Goal: Information Seeking & Learning: Understand process/instructions

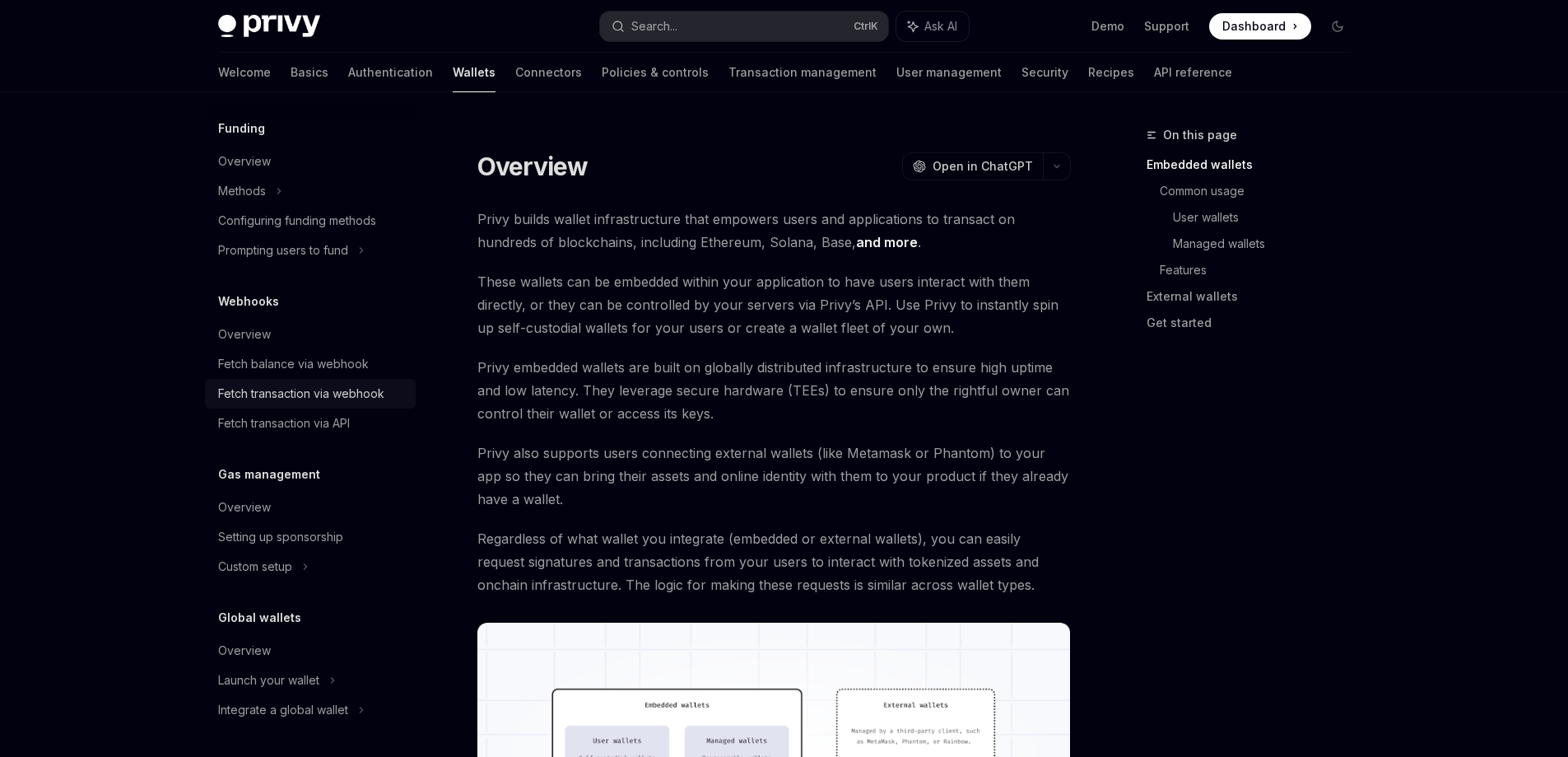
scroll to position [658, 0]
click at [332, 574] on div "Custom setup" at bounding box center [311, 565] width 211 height 30
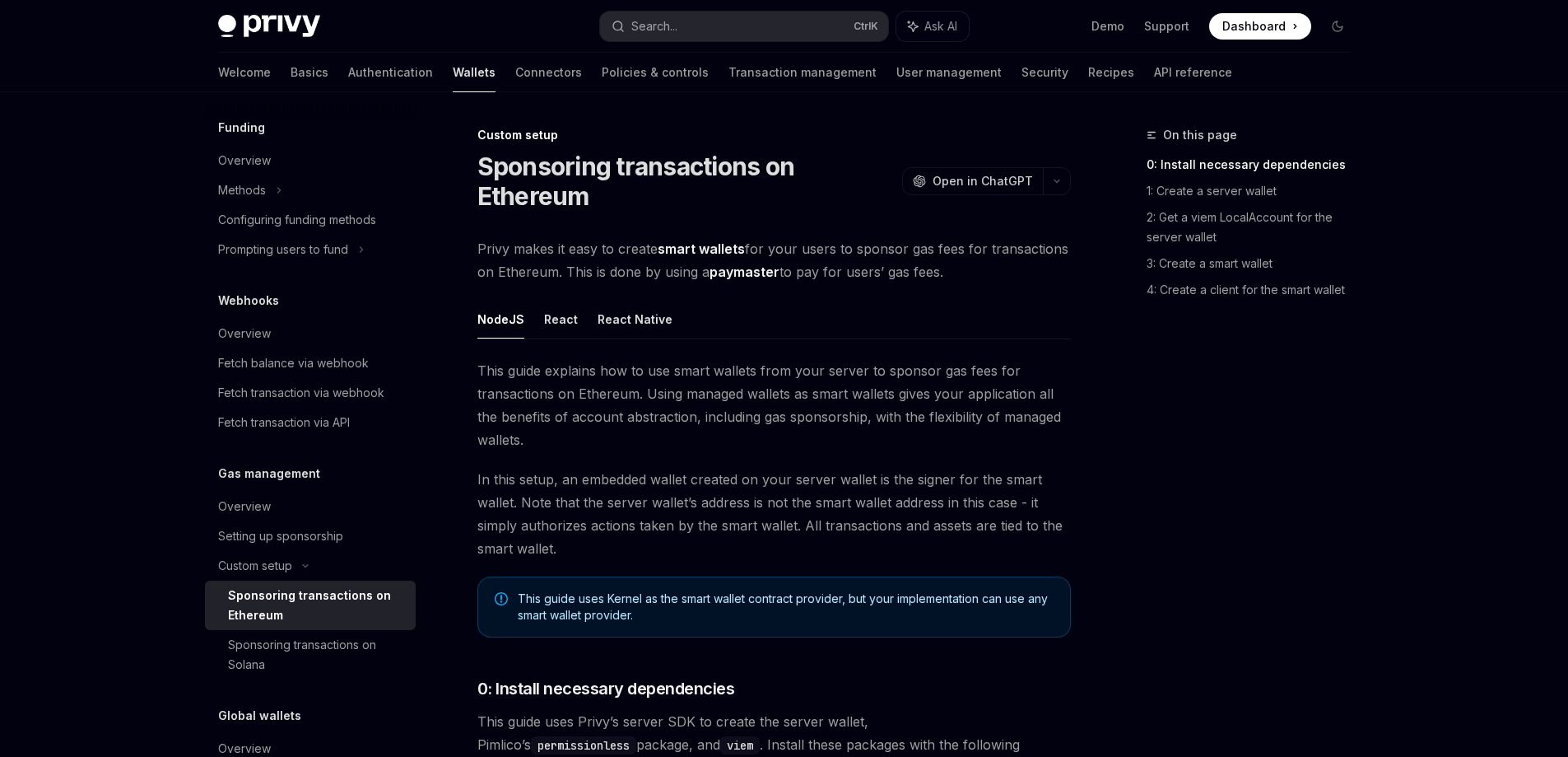
click at [342, 608] on div "Sponsoring transactions on Ethereum" at bounding box center [317, 605] width 178 height 40
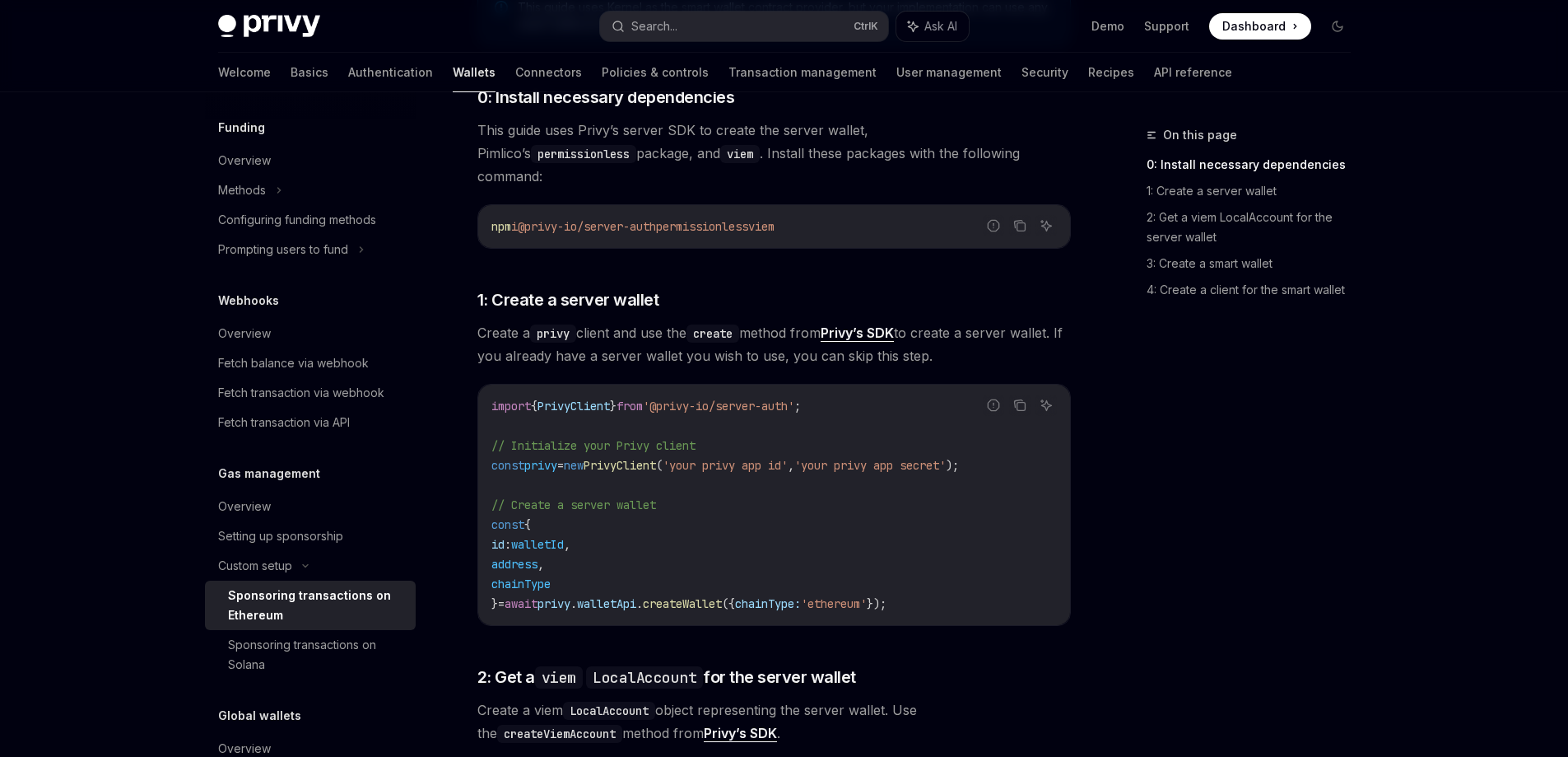
scroll to position [576, 0]
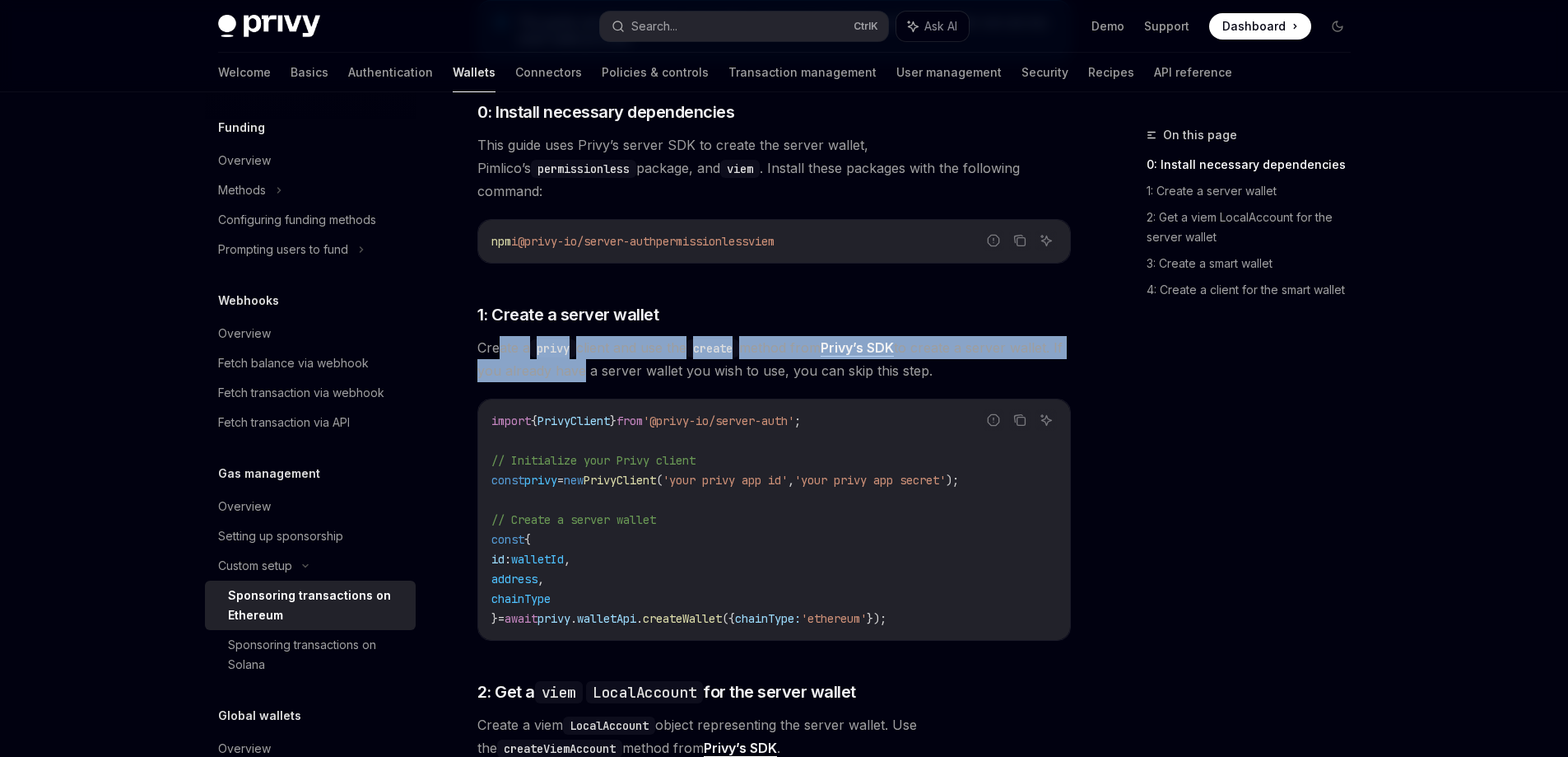
drag, startPoint x: 509, startPoint y: 332, endPoint x: 638, endPoint y: 337, distance: 129.1
click at [638, 337] on span "Create a privy client and use the create method from Privy’s SDK to create a se…" at bounding box center [774, 359] width 593 height 46
click at [639, 337] on span "Create a privy client and use the create method from Privy’s SDK to create a se…" at bounding box center [774, 359] width 593 height 46
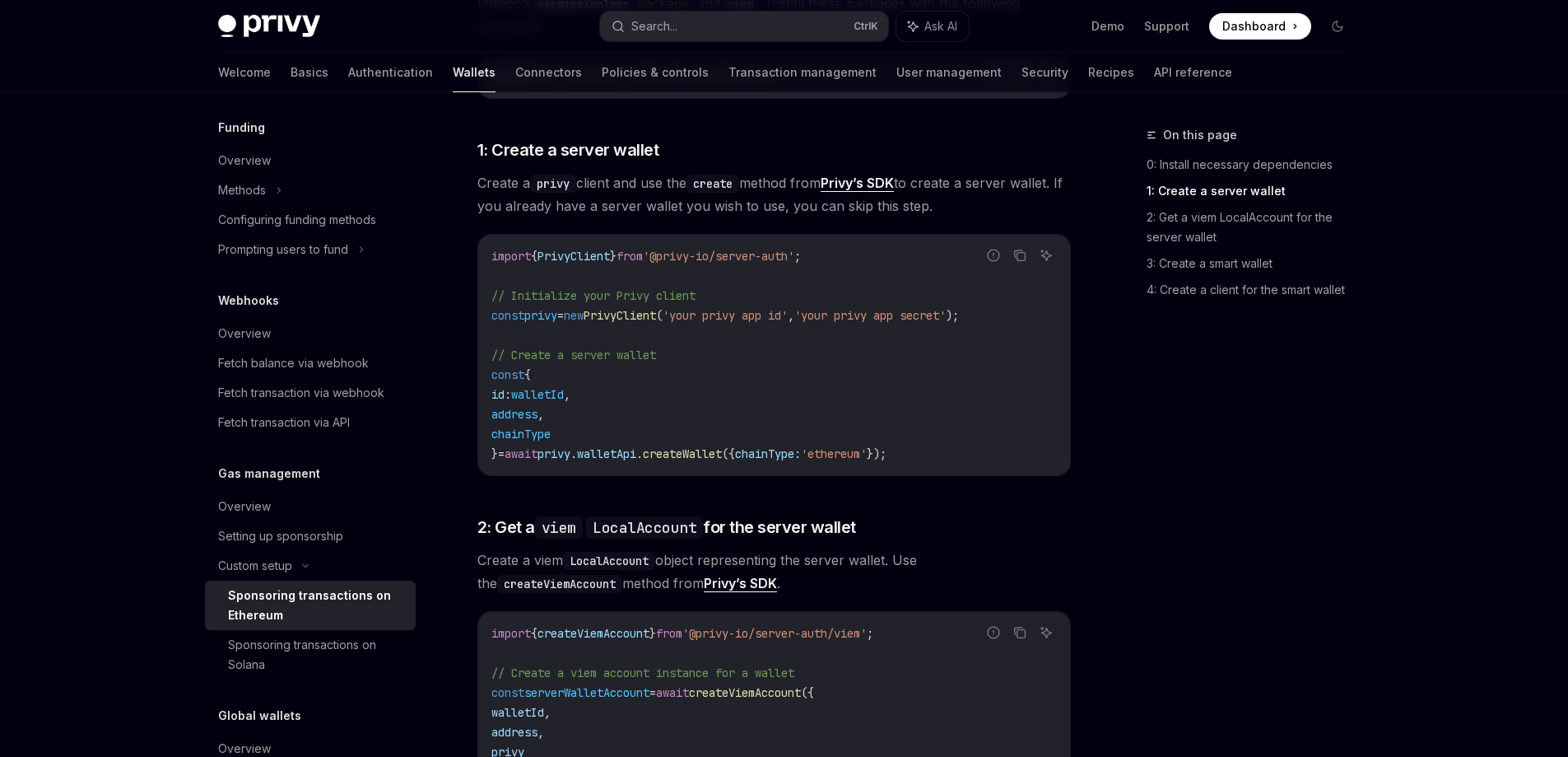
scroll to position [823, 0]
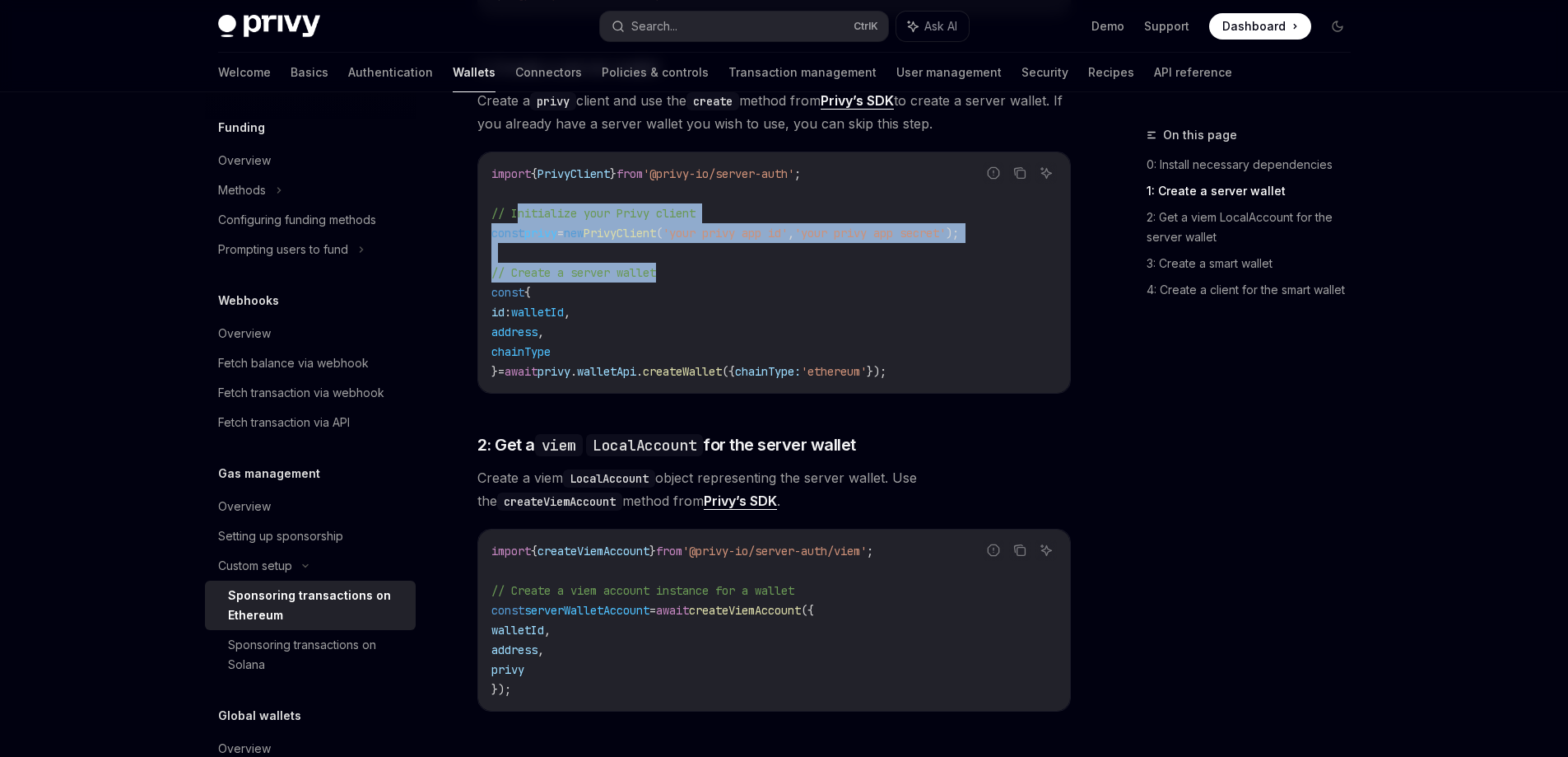
drag, startPoint x: 517, startPoint y: 197, endPoint x: 741, endPoint y: 246, distance: 229.3
click at [741, 246] on code "import { PrivyClient } from '@privy-io/server-auth' ; // Initialize your Privy …" at bounding box center [774, 272] width 566 height 217
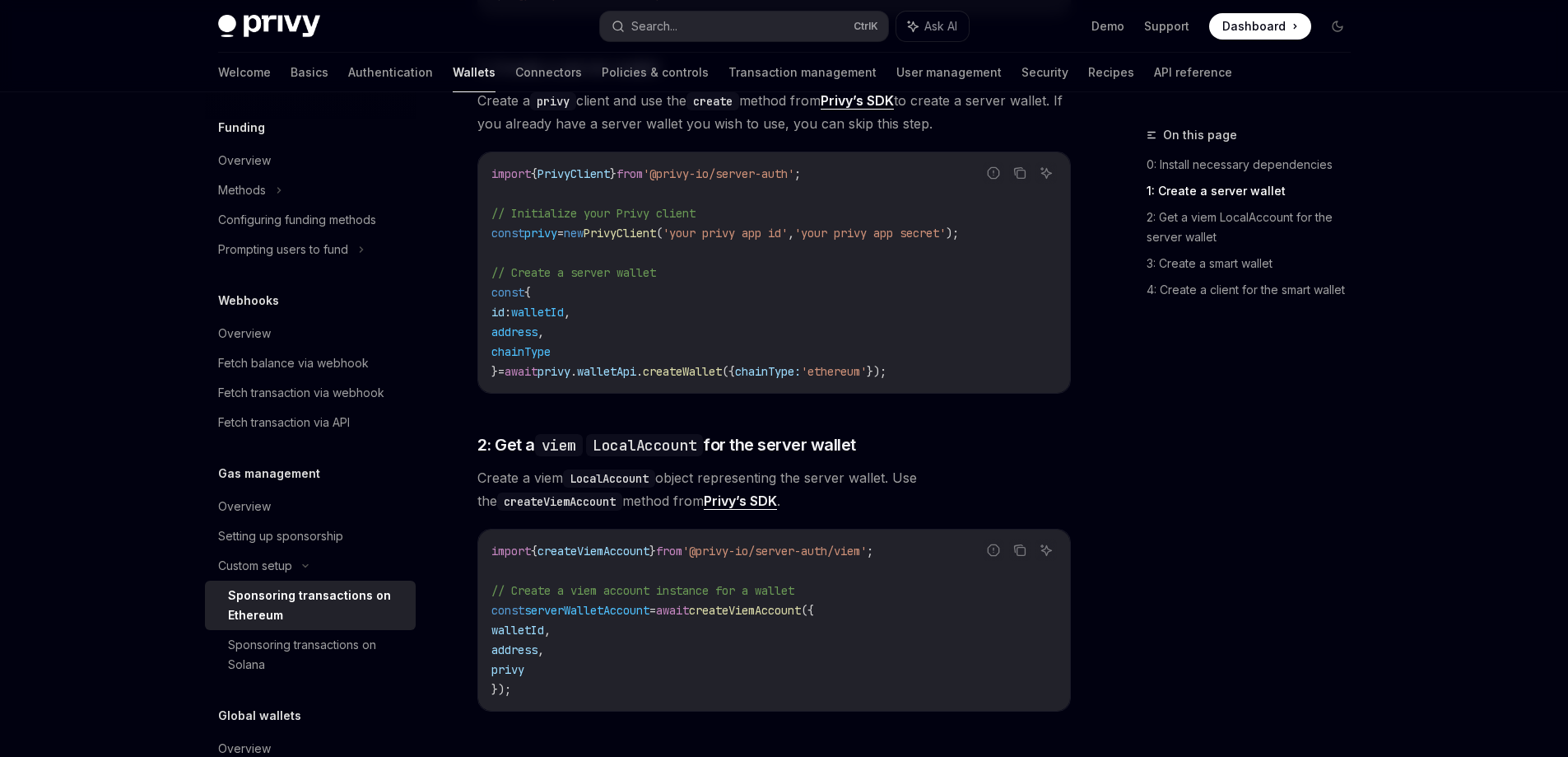
click at [750, 281] on code "import { PrivyClient } from '@privy-io/server-auth' ; // Initialize your Privy …" at bounding box center [774, 272] width 566 height 217
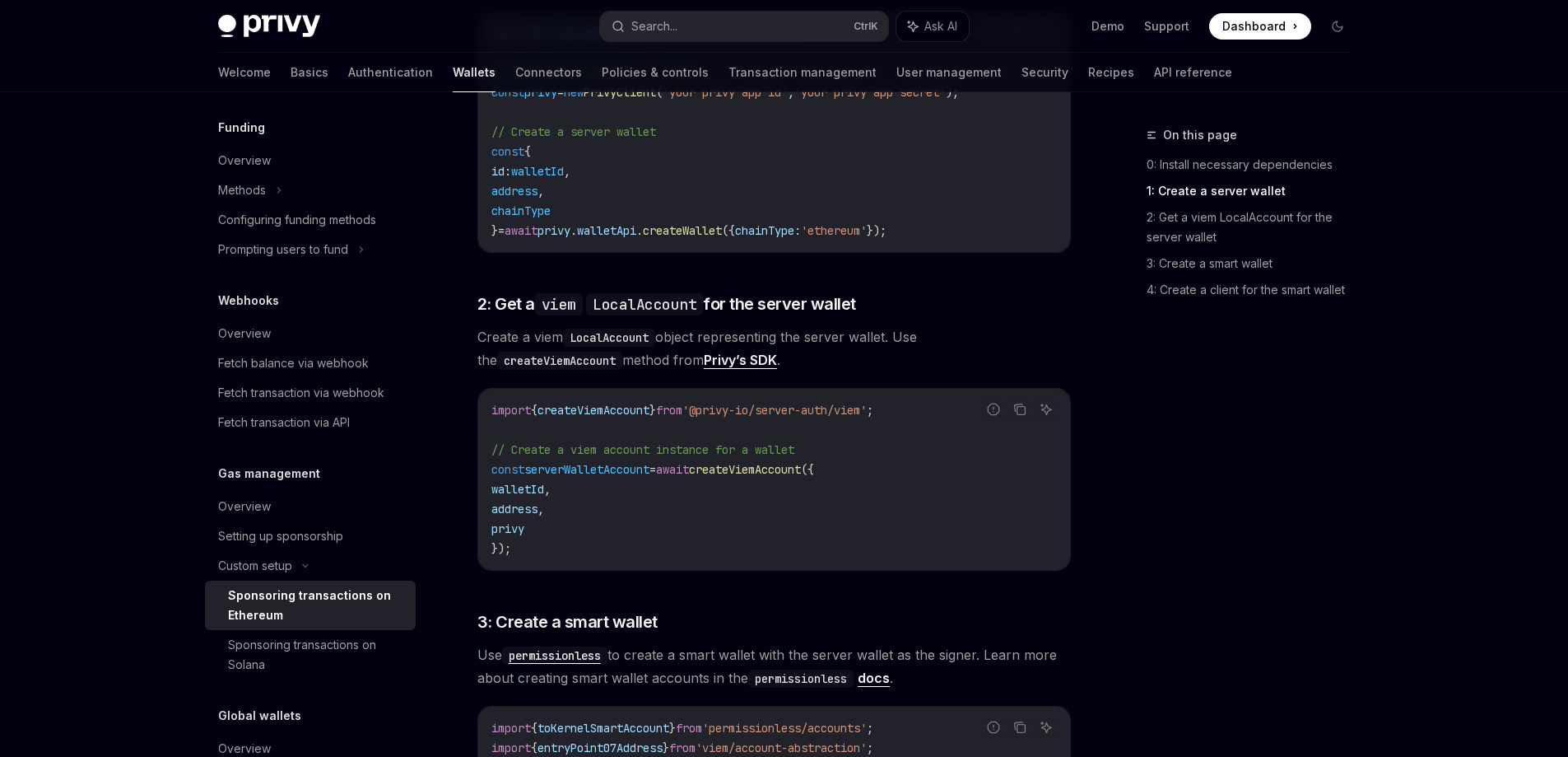
scroll to position [989, 0]
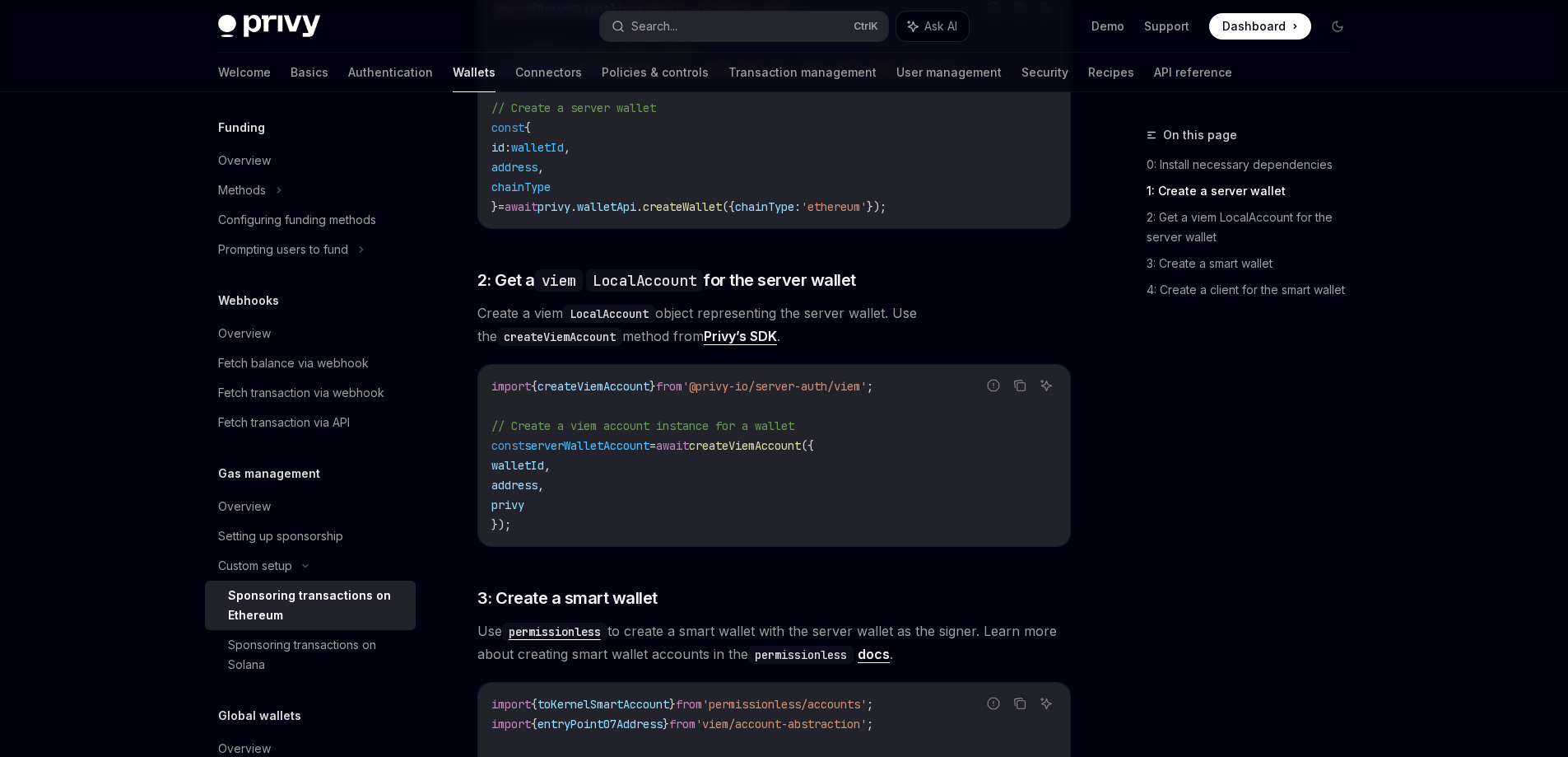
drag, startPoint x: 600, startPoint y: 305, endPoint x: 697, endPoint y: 321, distance: 98.3
click at [697, 321] on span "Create a viem LocalAccount object representing the server wallet. Use the creat…" at bounding box center [774, 324] width 593 height 46
click at [713, 418] on span "// Create a viem account instance for a wallet" at bounding box center [643, 425] width 303 height 15
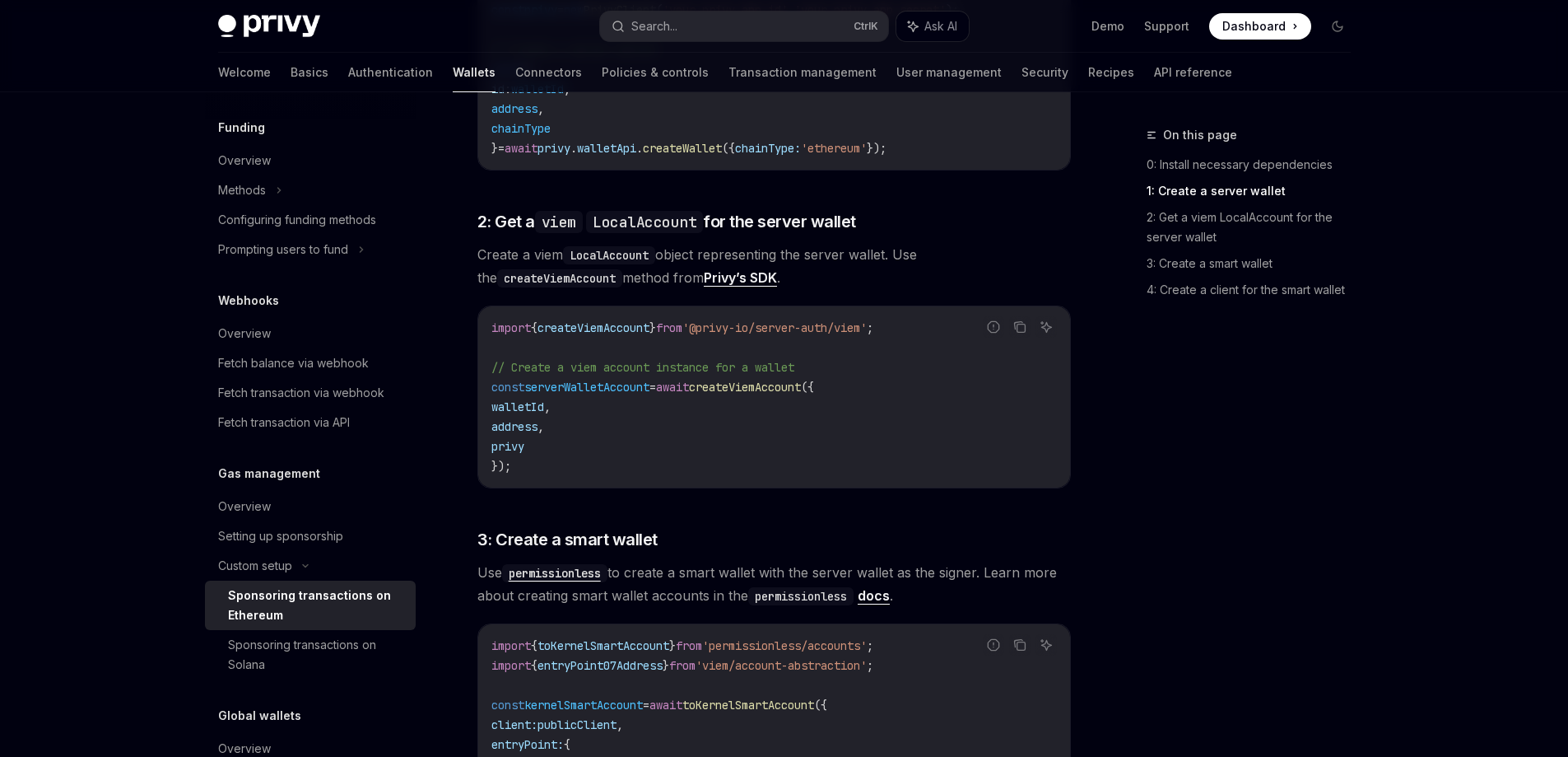
scroll to position [1071, 0]
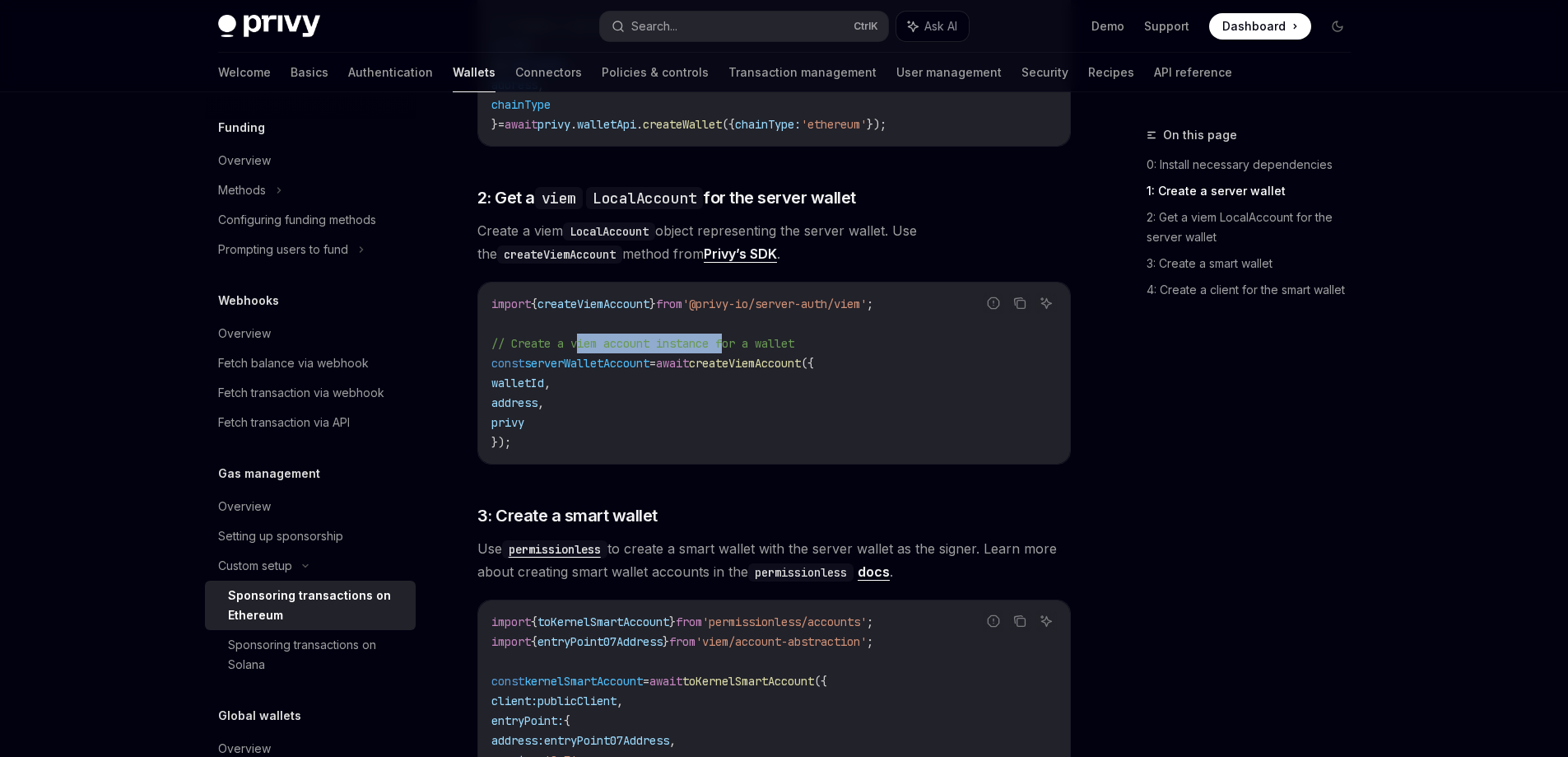
drag, startPoint x: 578, startPoint y: 321, endPoint x: 733, endPoint y: 322, distance: 155.0
click at [733, 336] on span "// Create a viem account instance for a wallet" at bounding box center [643, 344] width 303 height 15
click at [774, 356] on span "createViemAccount" at bounding box center [745, 364] width 112 height 15
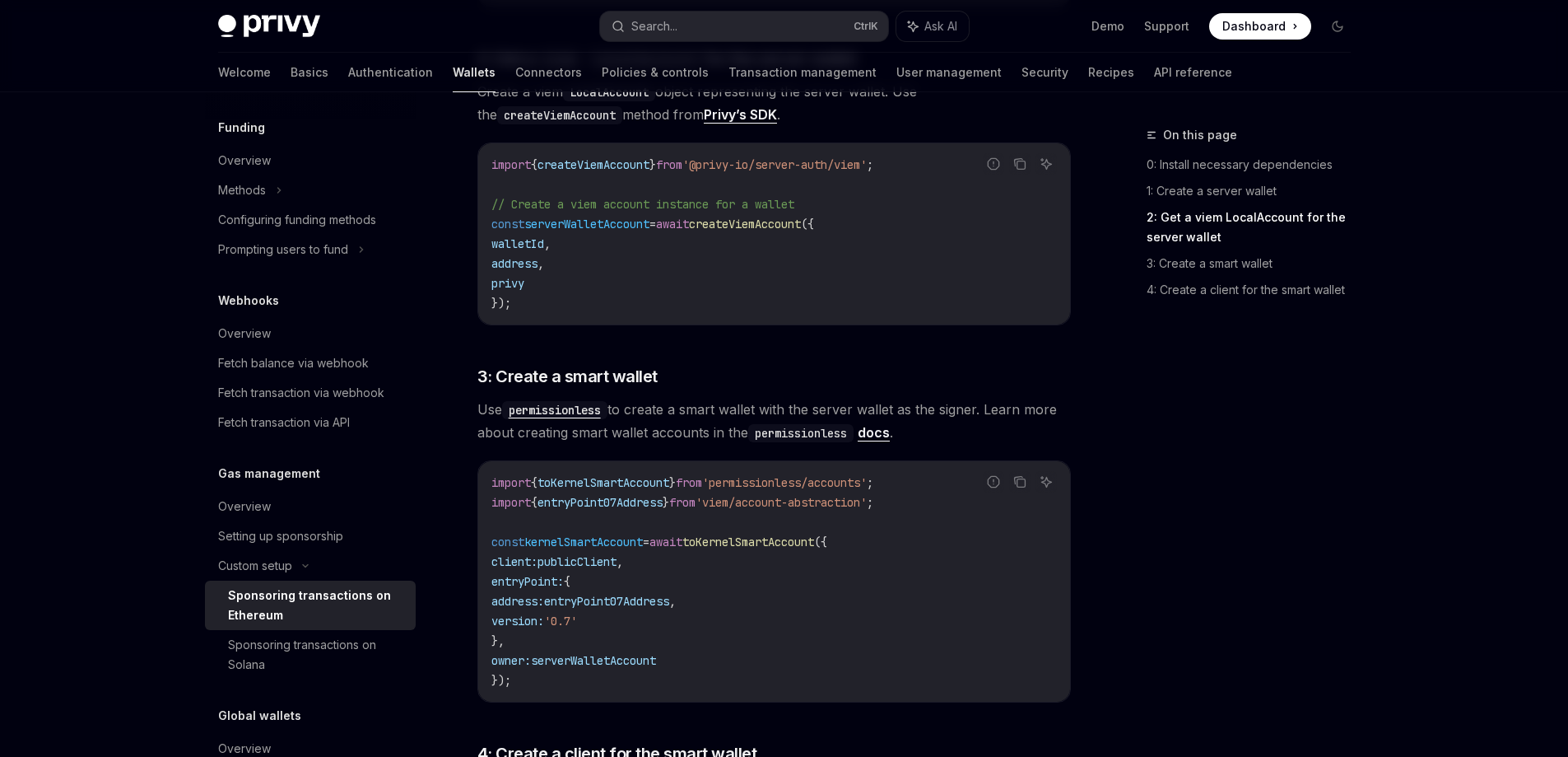
scroll to position [1235, 0]
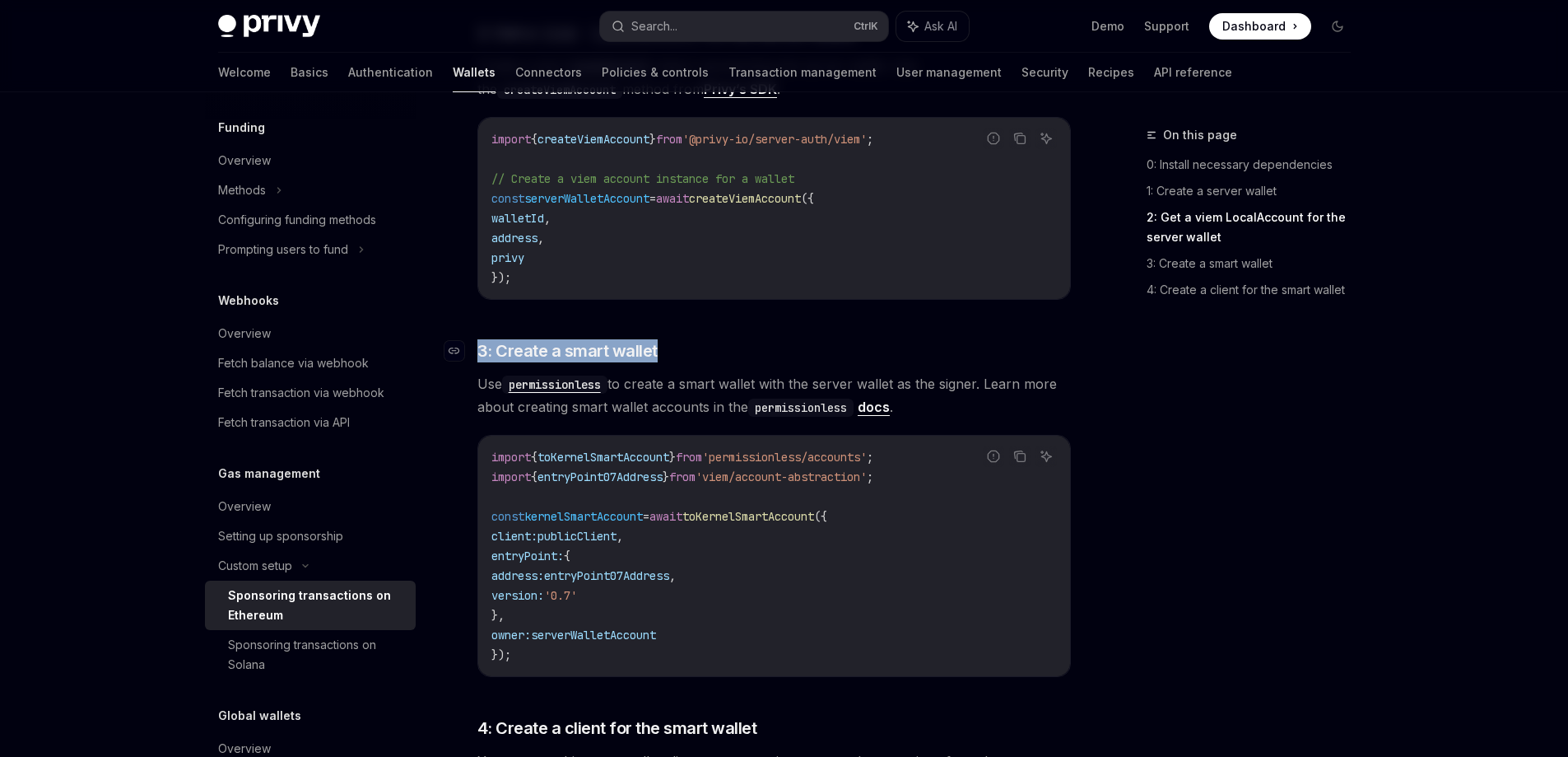
drag, startPoint x: 481, startPoint y: 336, endPoint x: 749, endPoint y: 336, distance: 268.0
click at [749, 339] on h3 "​ 3: Create a smart wallet" at bounding box center [774, 350] width 593 height 23
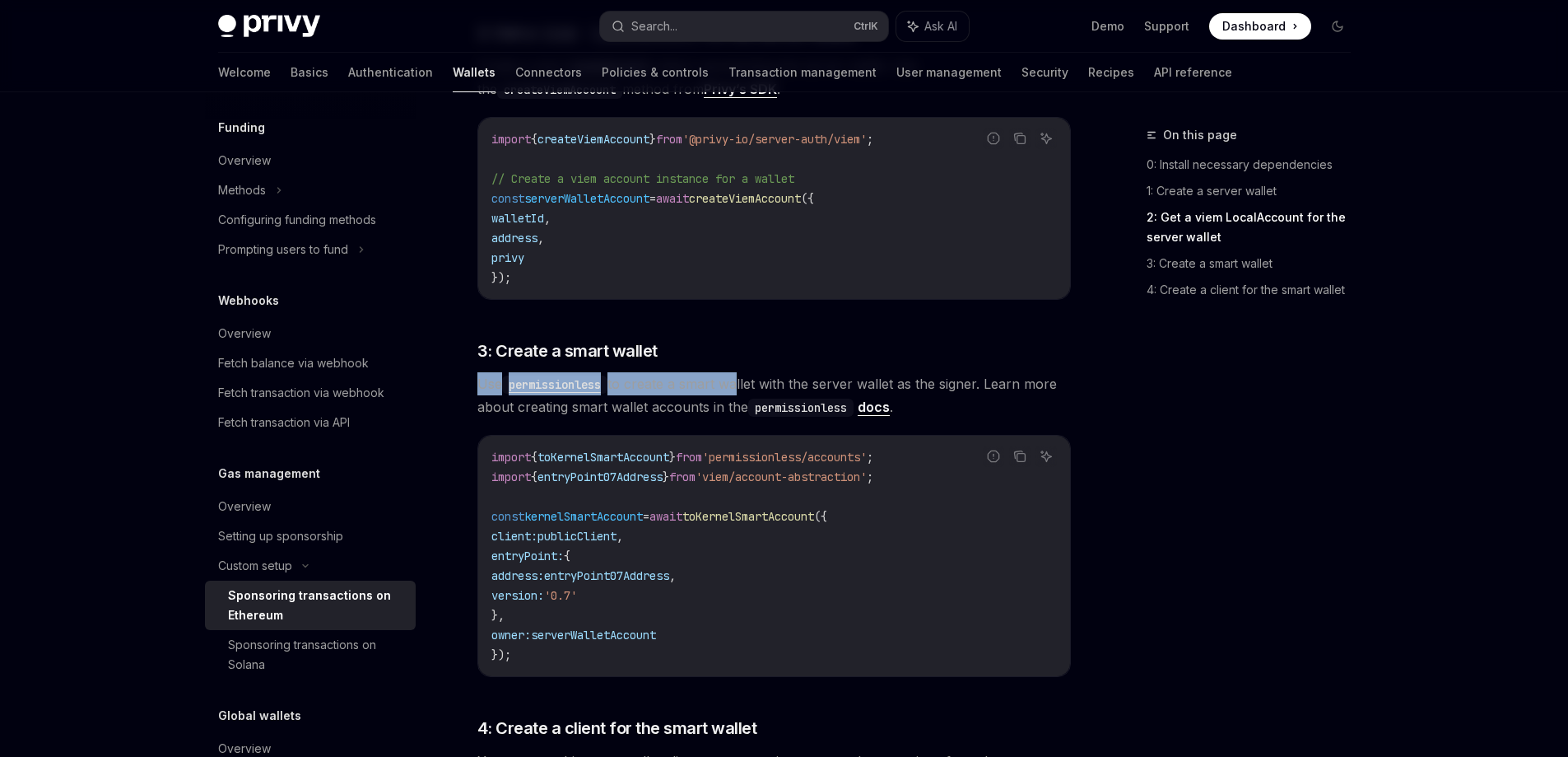
drag, startPoint x: 481, startPoint y: 369, endPoint x: 738, endPoint y: 366, distance: 257.0
click at [738, 373] on span "Use permissionless to create a smart wallet with the server wallet as the signe…" at bounding box center [774, 395] width 593 height 46
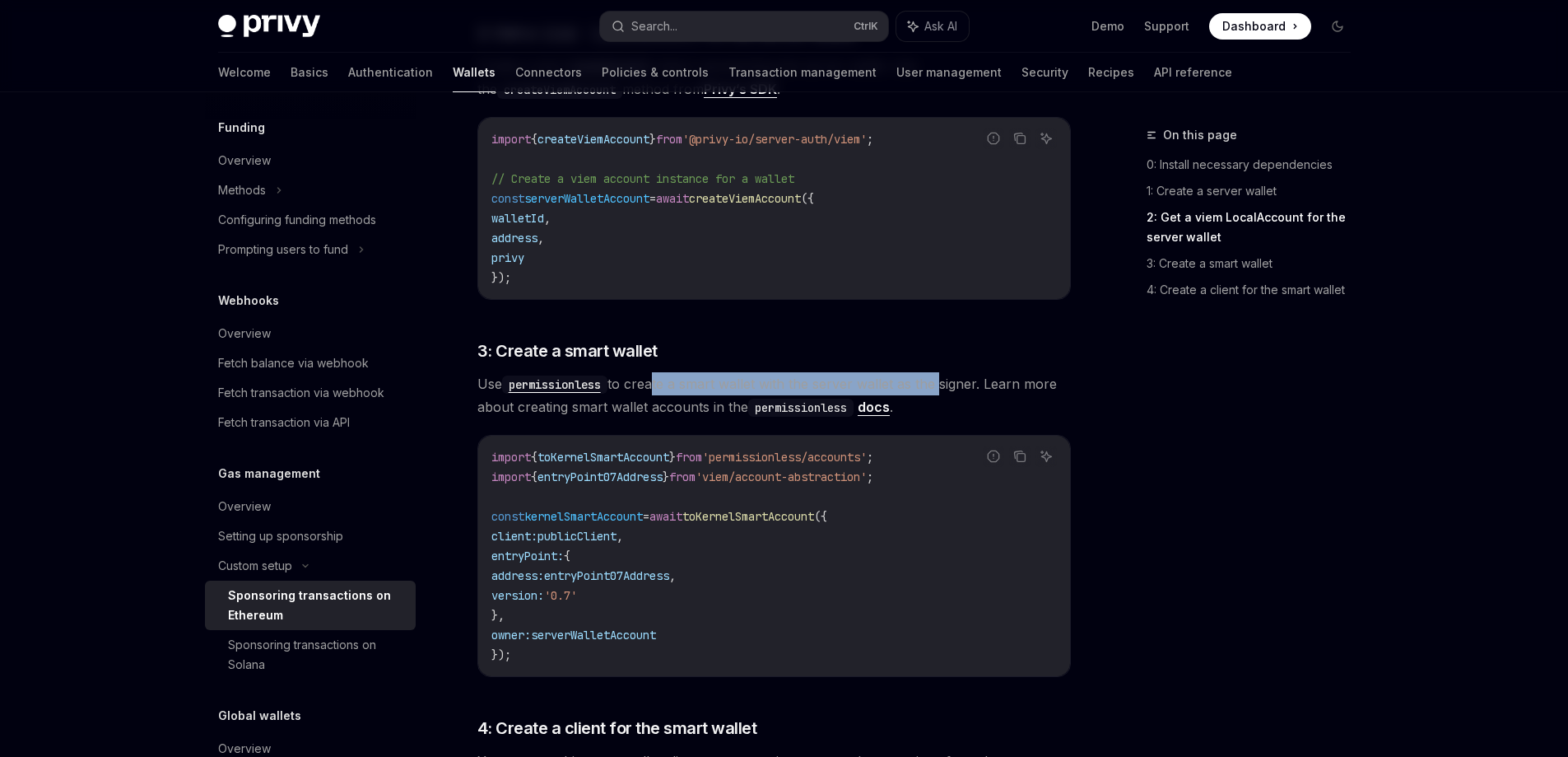
drag, startPoint x: 651, startPoint y: 360, endPoint x: 939, endPoint y: 368, distance: 288.1
click at [939, 373] on span "Use permissionless to create a smart wallet with the server wallet as the signe…" at bounding box center [774, 395] width 593 height 46
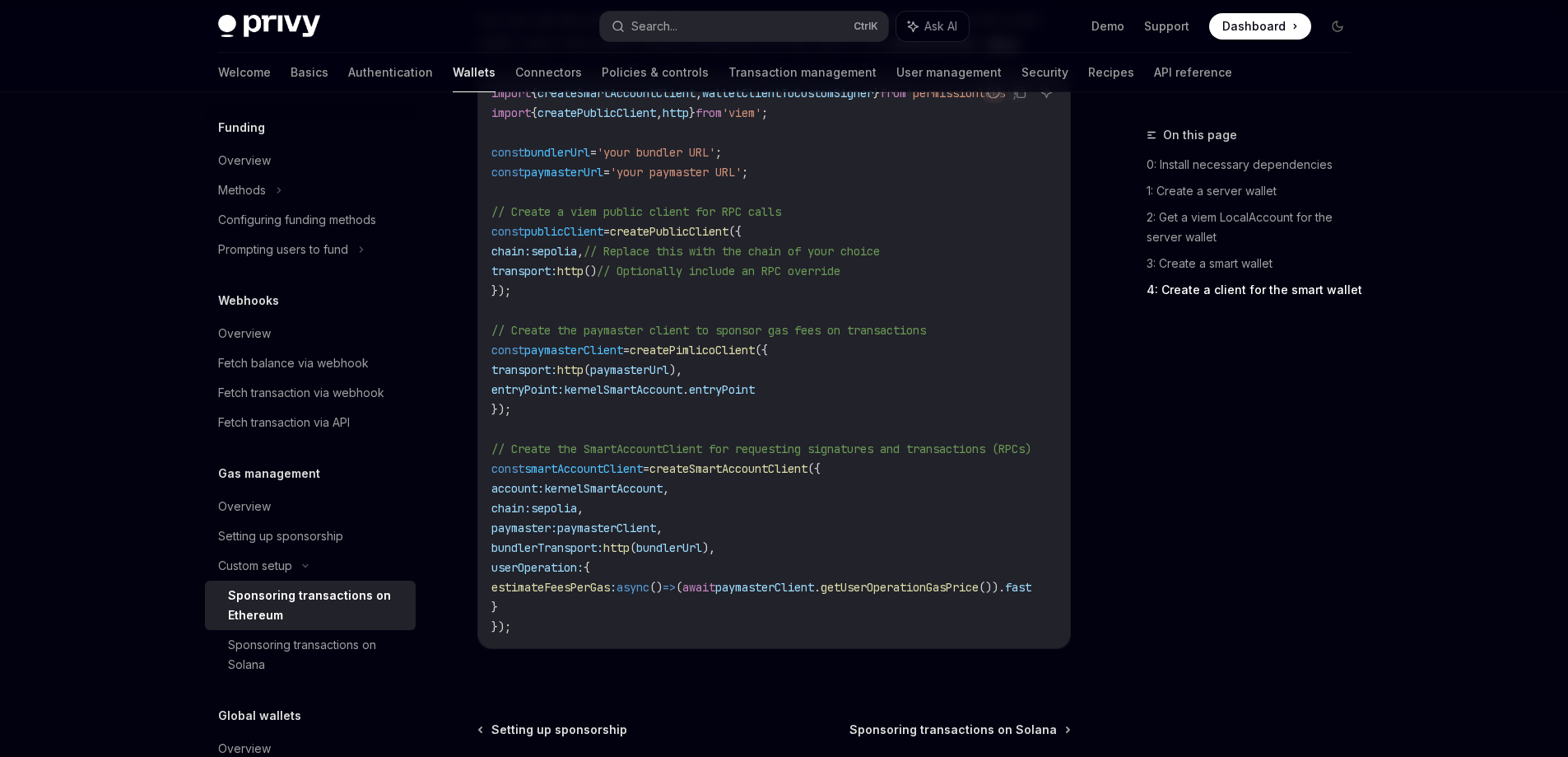
scroll to position [1894, 0]
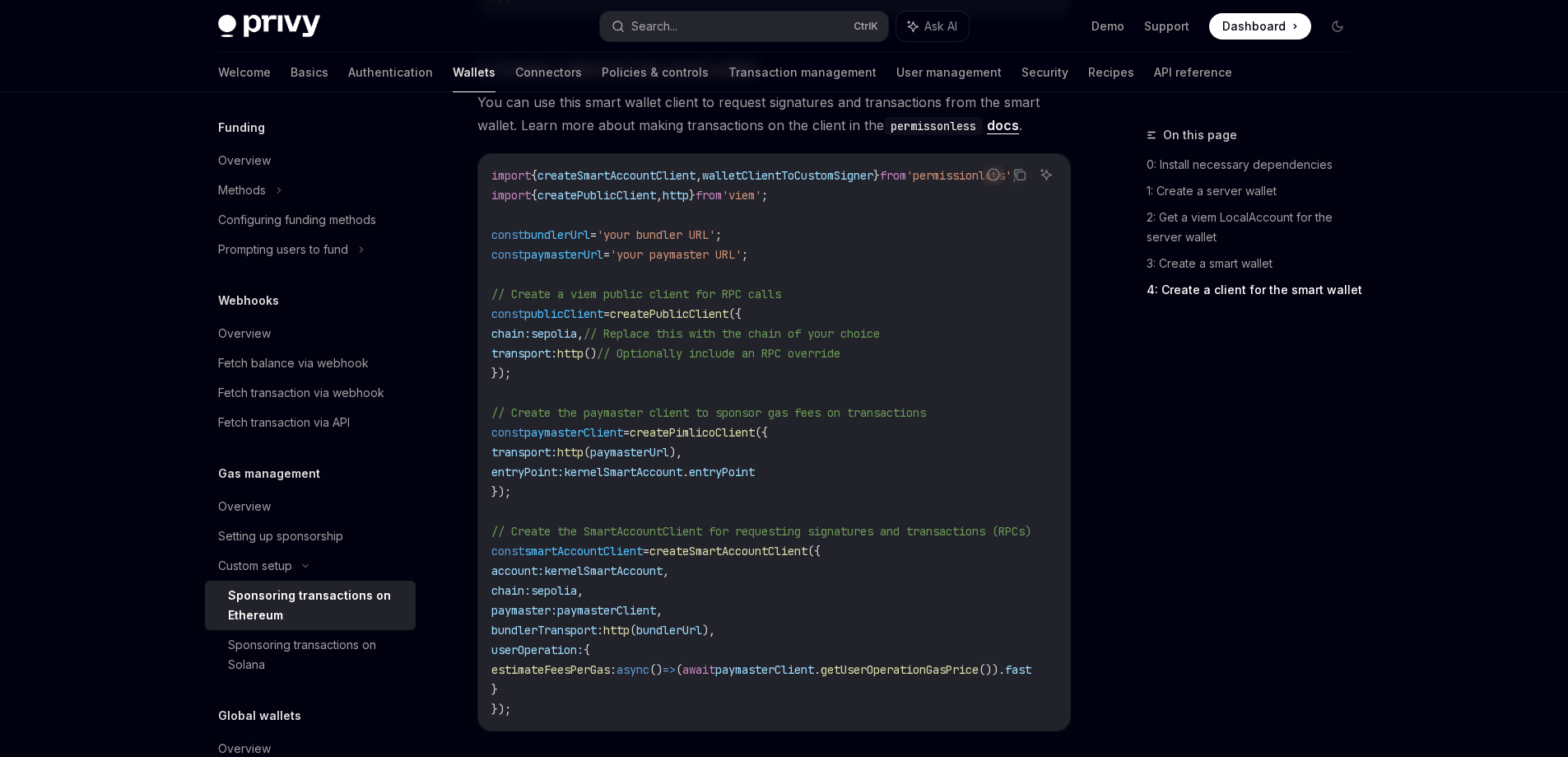
click at [907, 168] on span "from" at bounding box center [893, 175] width 26 height 15
drag, startPoint x: 890, startPoint y: 155, endPoint x: 464, endPoint y: 164, distance: 426.1
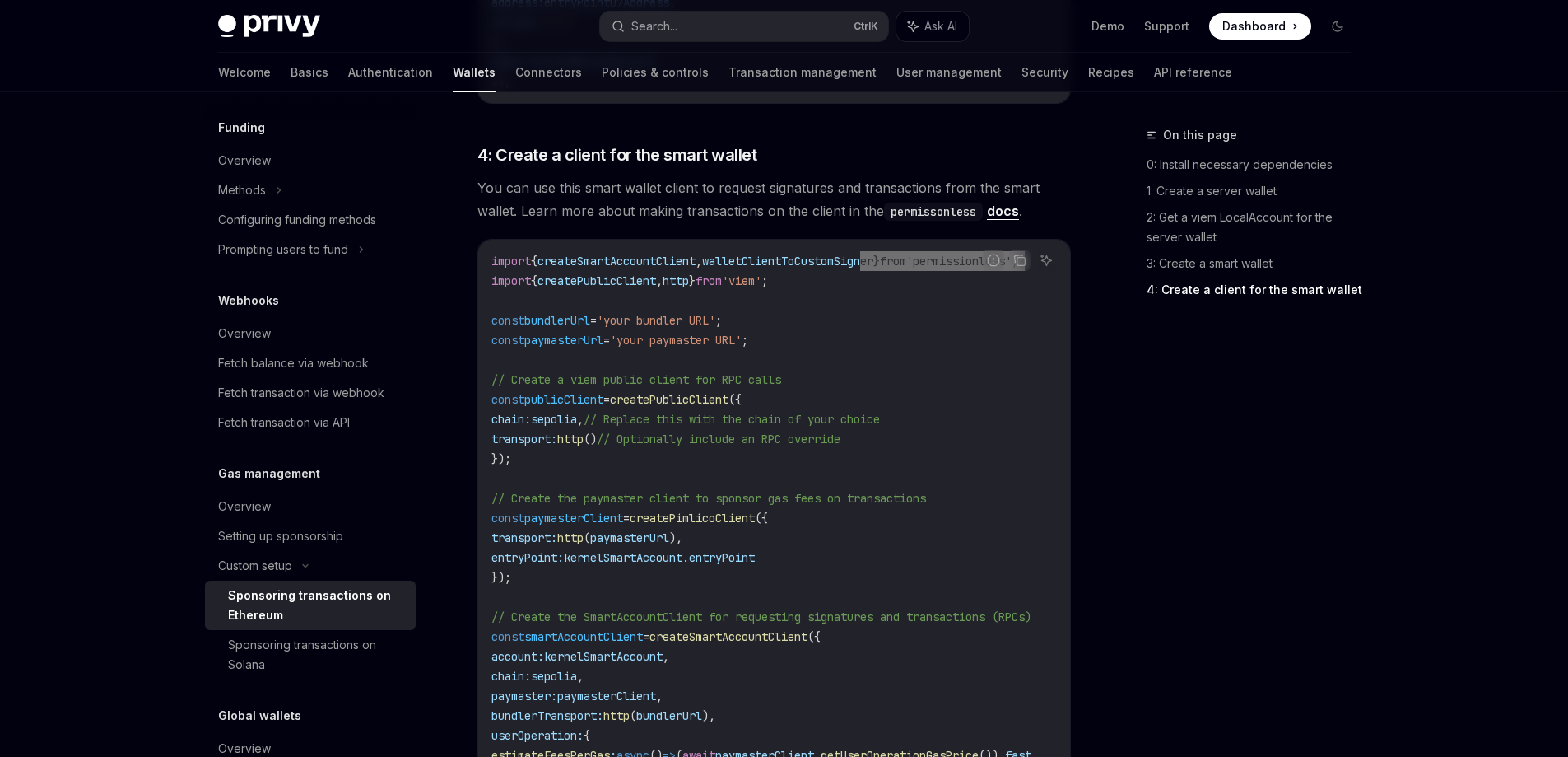
scroll to position [1794, 0]
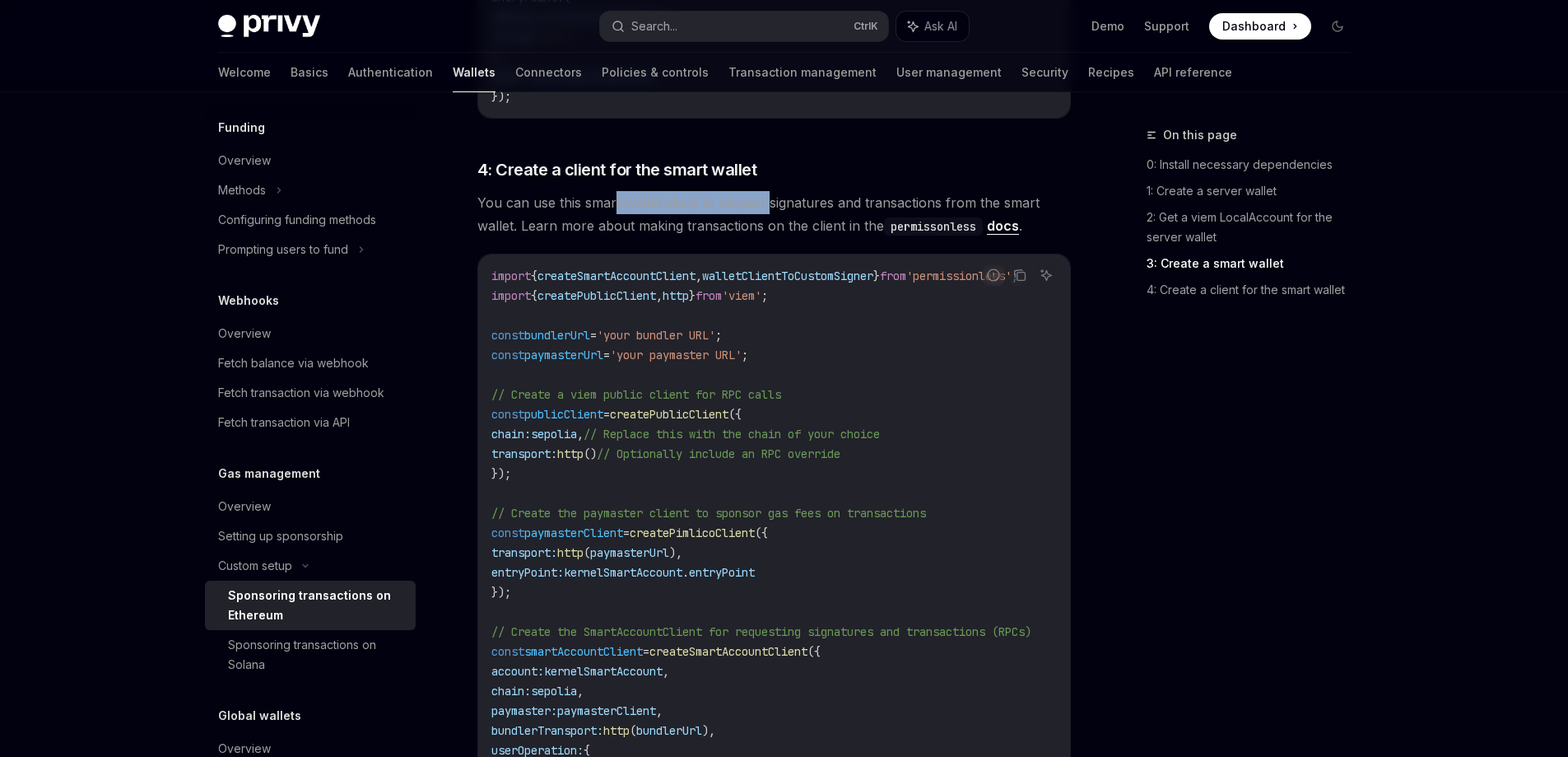
drag, startPoint x: 697, startPoint y: 189, endPoint x: 769, endPoint y: 190, distance: 72.0
click at [769, 191] on span "You can use this smart wallet client to request signatures and transactions fro…" at bounding box center [774, 214] width 593 height 46
click at [775, 191] on span "You can use this smart wallet client to request signatures and transactions fro…" at bounding box center [774, 214] width 593 height 46
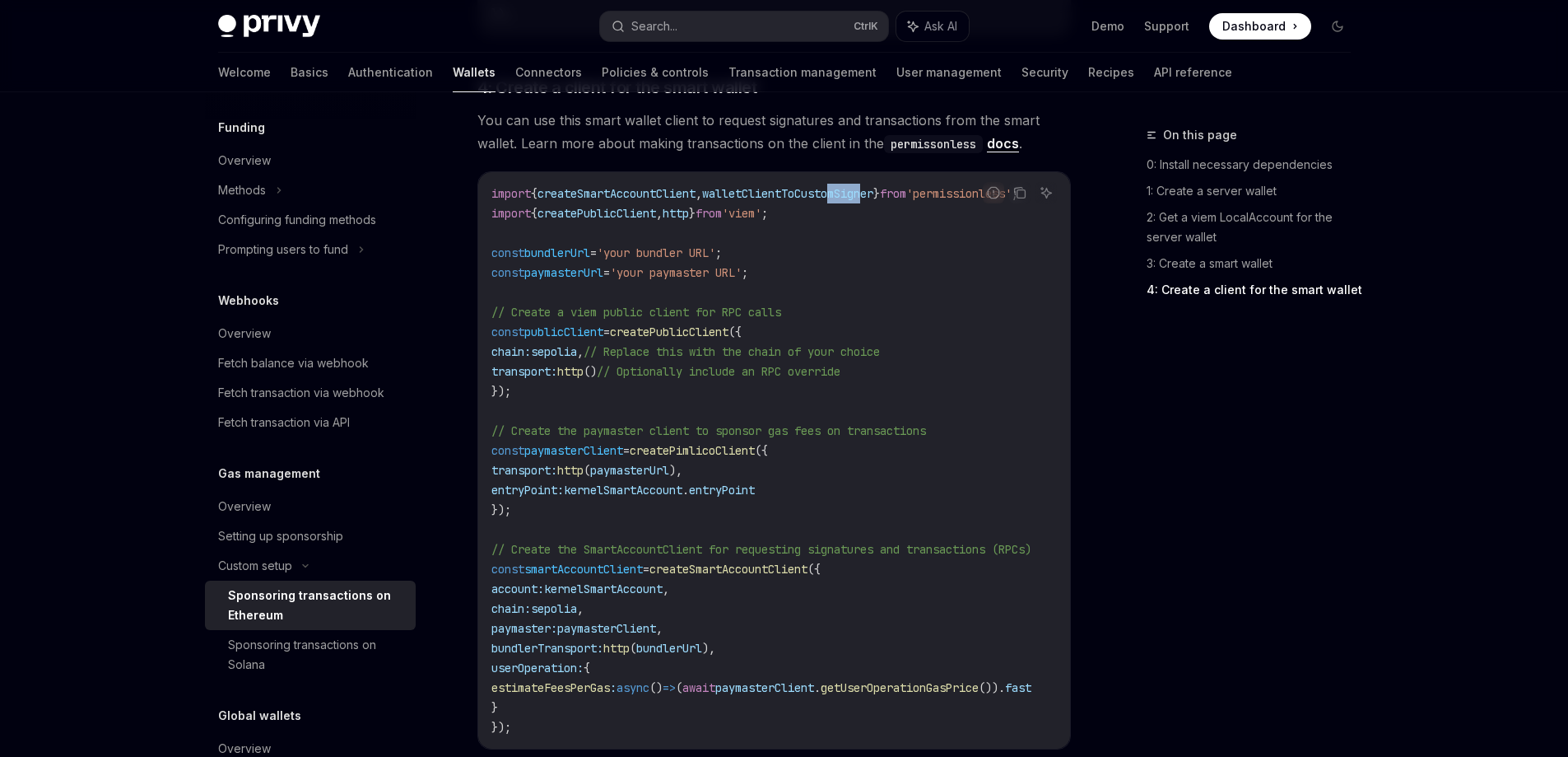
drag, startPoint x: 855, startPoint y: 174, endPoint x: 890, endPoint y: 172, distance: 35.1
click at [874, 186] on span "walletClientToCustomSigner" at bounding box center [788, 194] width 172 height 15
click at [811, 208] on code "import { createSmartAccountClient , walletClientToCustomSigner } from 'permissi…" at bounding box center [781, 460] width 580 height 553
click at [758, 186] on span "walletClientToCustomSigner" at bounding box center [788, 194] width 172 height 15
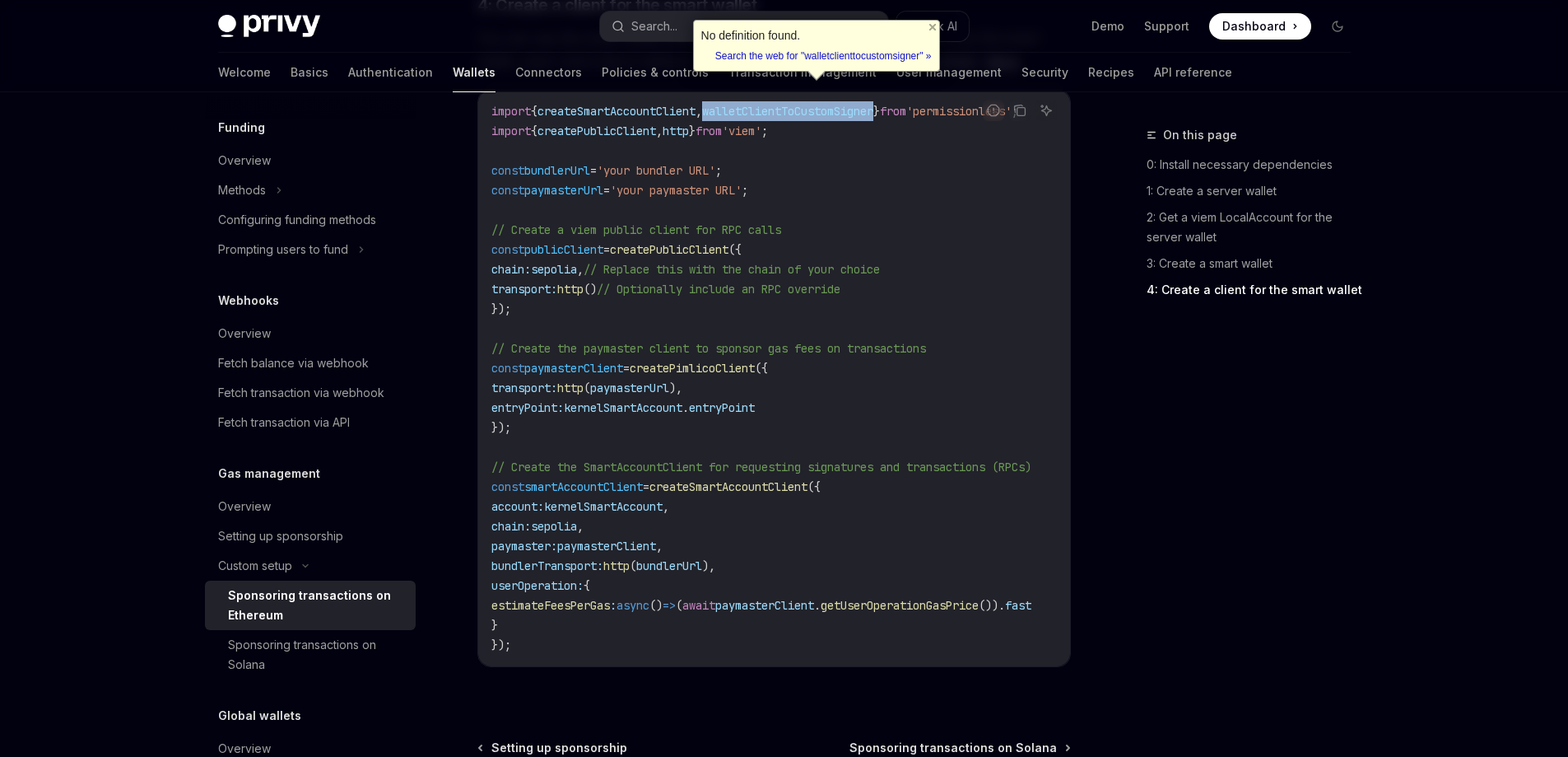
click at [677, 242] on span "createPublicClient" at bounding box center [670, 249] width 119 height 15
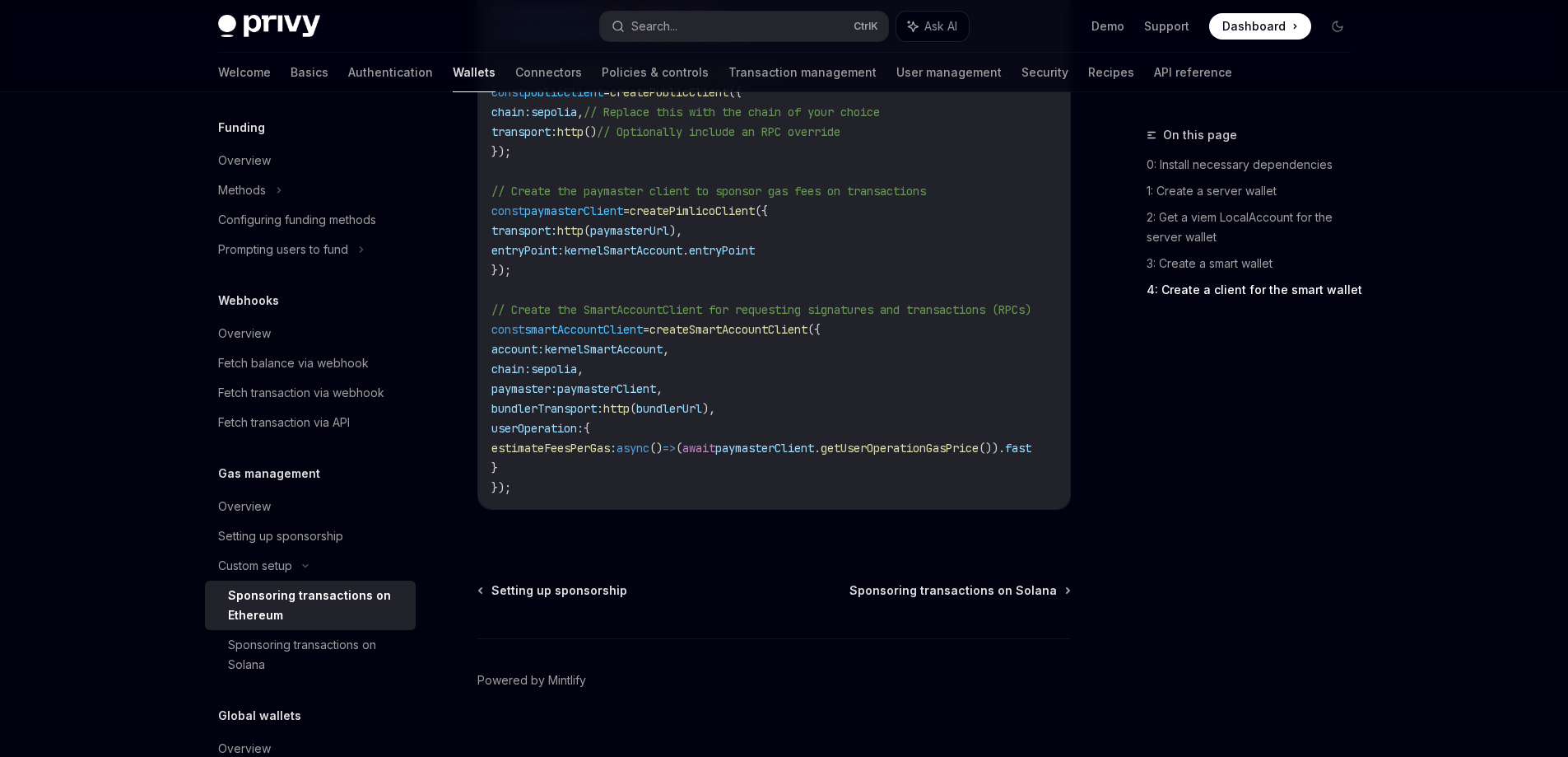
scroll to position [2123, 0]
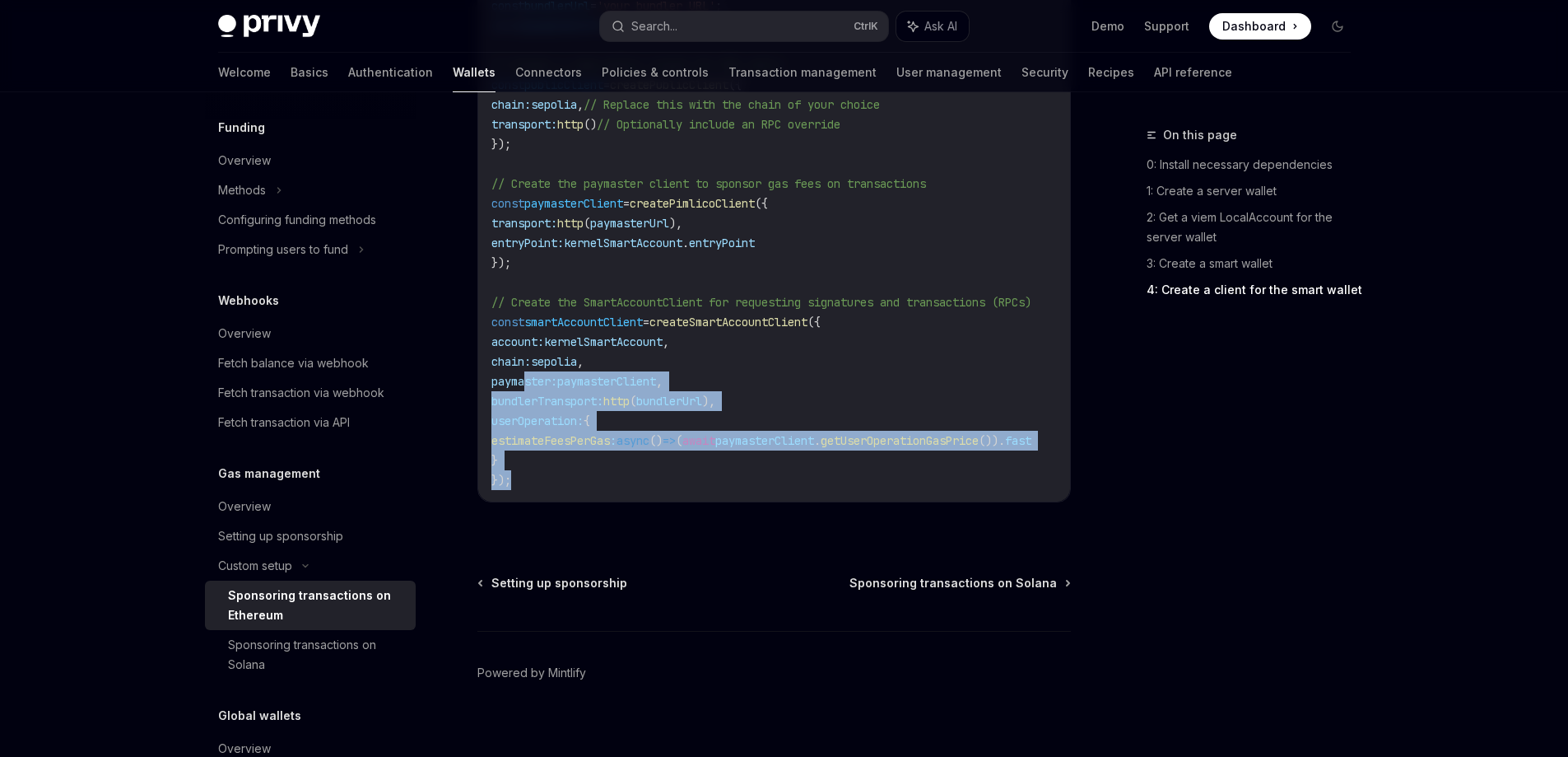
drag, startPoint x: 559, startPoint y: 452, endPoint x: 526, endPoint y: 367, distance: 91.2
click at [526, 367] on code "import { createSmartAccountClient , walletClientToCustomSigner } from 'permissi…" at bounding box center [781, 213] width 580 height 553
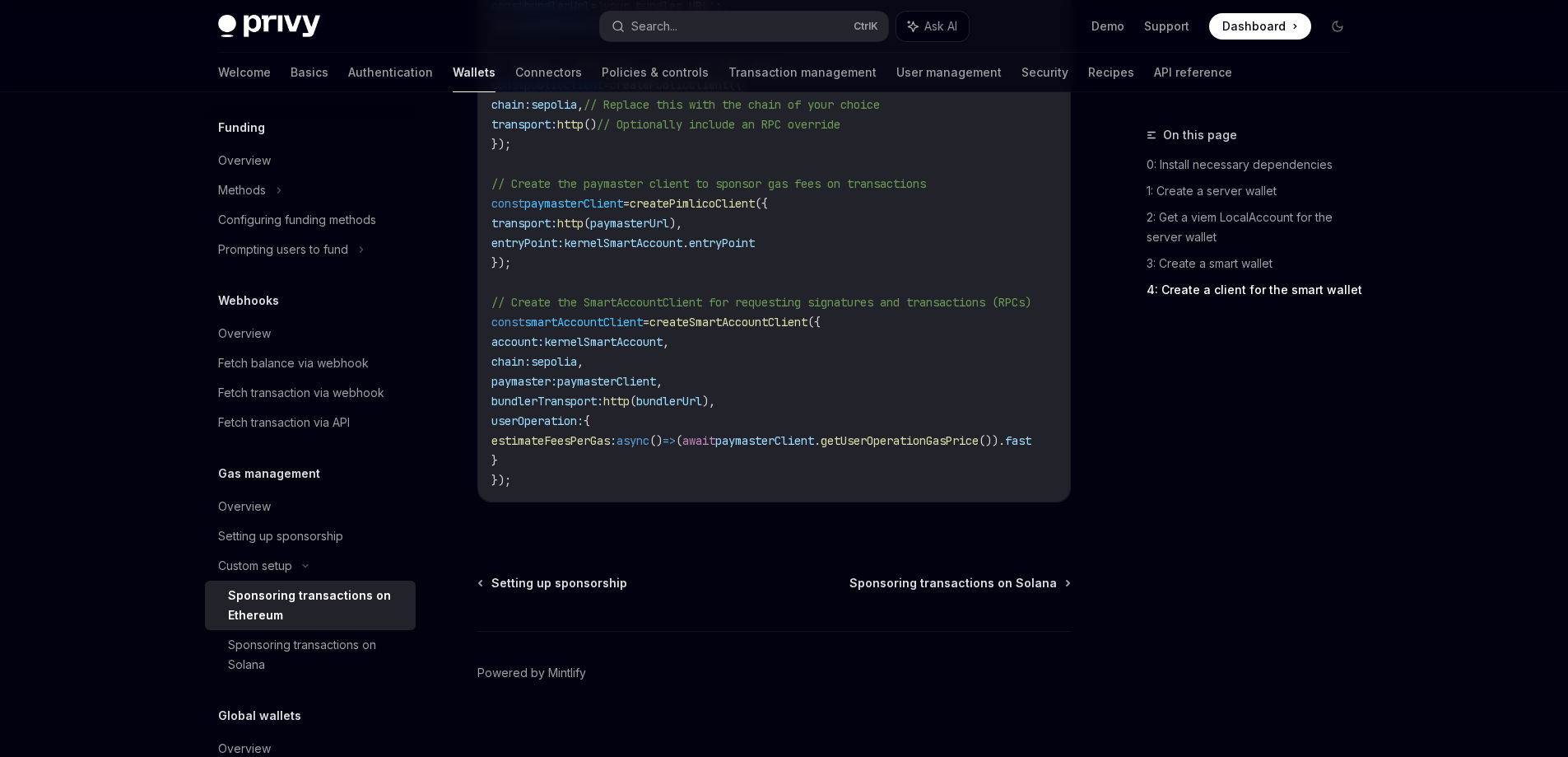
click at [629, 290] on code "import { createSmartAccountClient , walletClientToCustomSigner } from 'permissi…" at bounding box center [781, 213] width 580 height 553
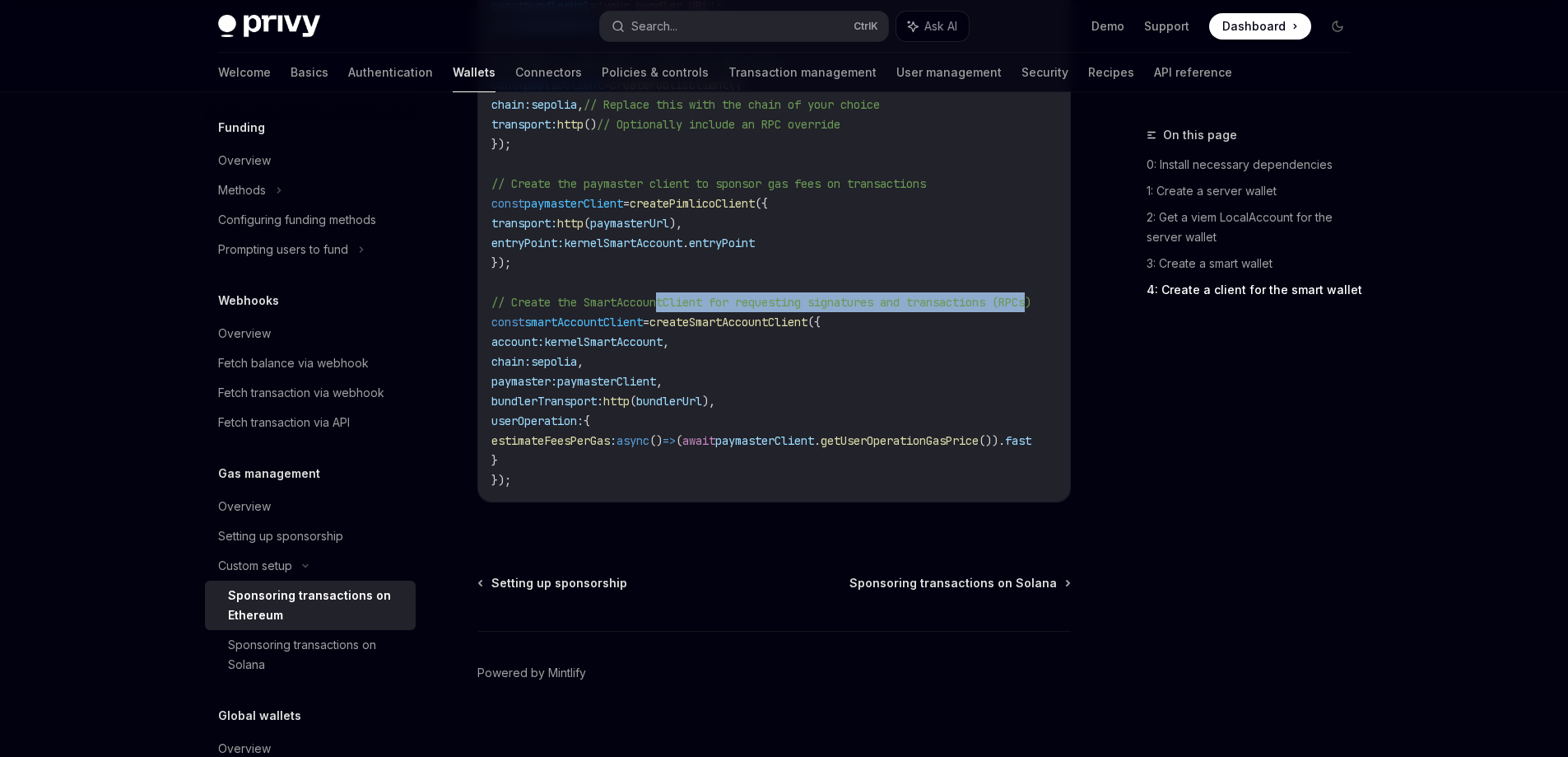
drag, startPoint x: 670, startPoint y: 282, endPoint x: 1053, endPoint y: 284, distance: 383.0
click at [1032, 294] on span "// Create the SmartAccountClient for requesting signatures and transactions (RP…" at bounding box center [761, 302] width 541 height 15
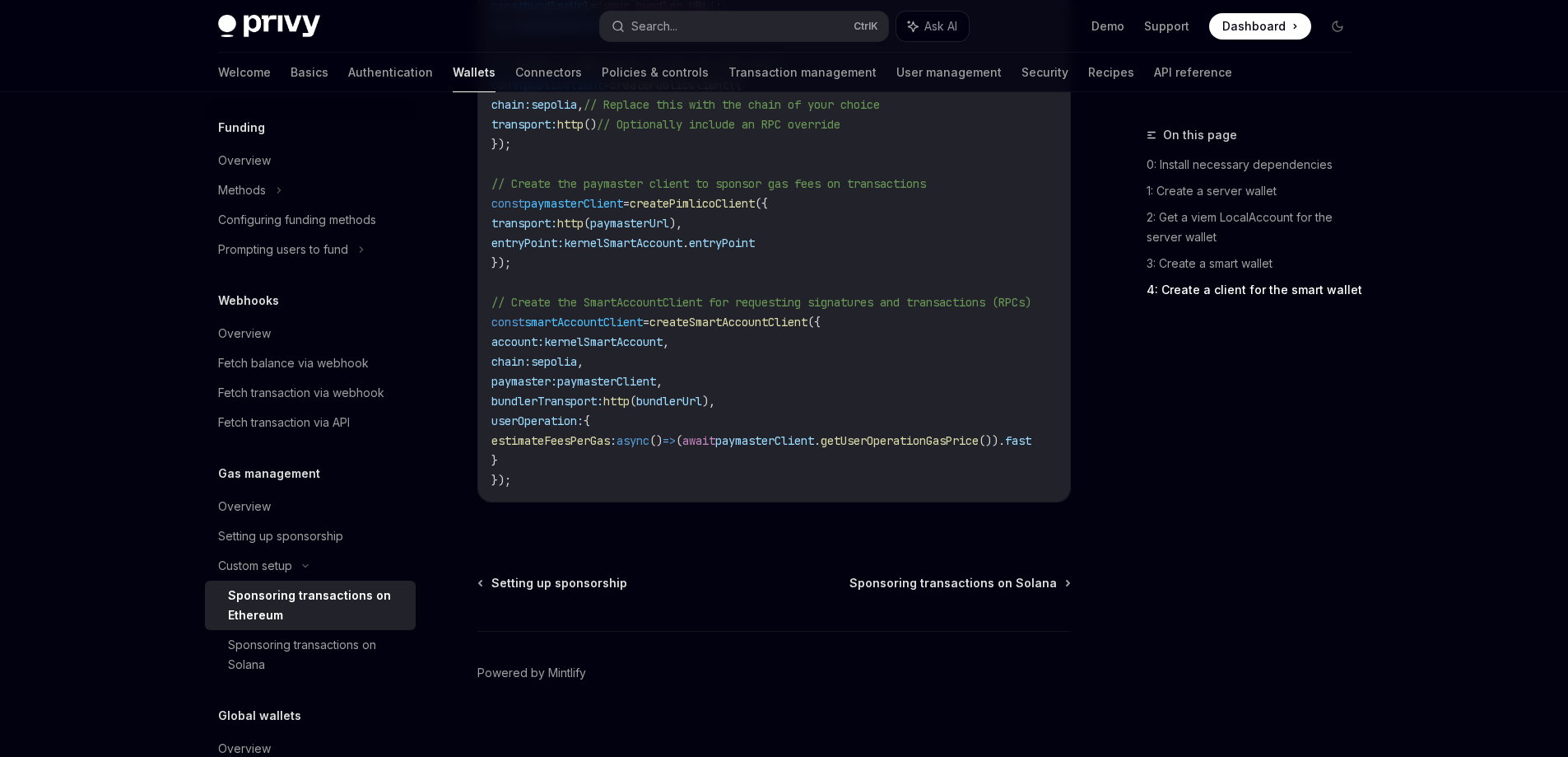
click at [900, 321] on code "import { createSmartAccountClient , walletClientToCustomSigner } from 'permissi…" at bounding box center [781, 213] width 580 height 553
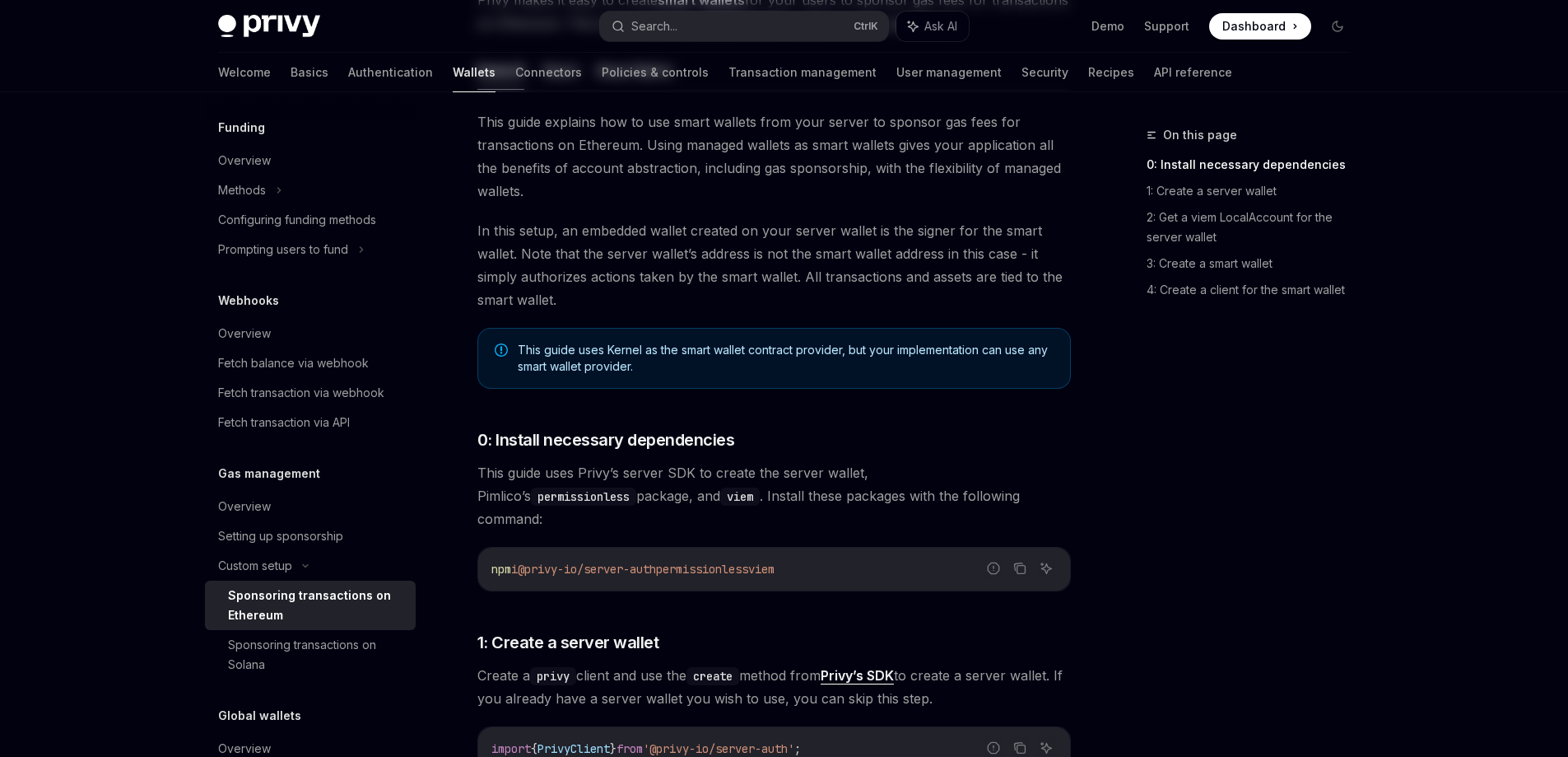
scroll to position [0, 0]
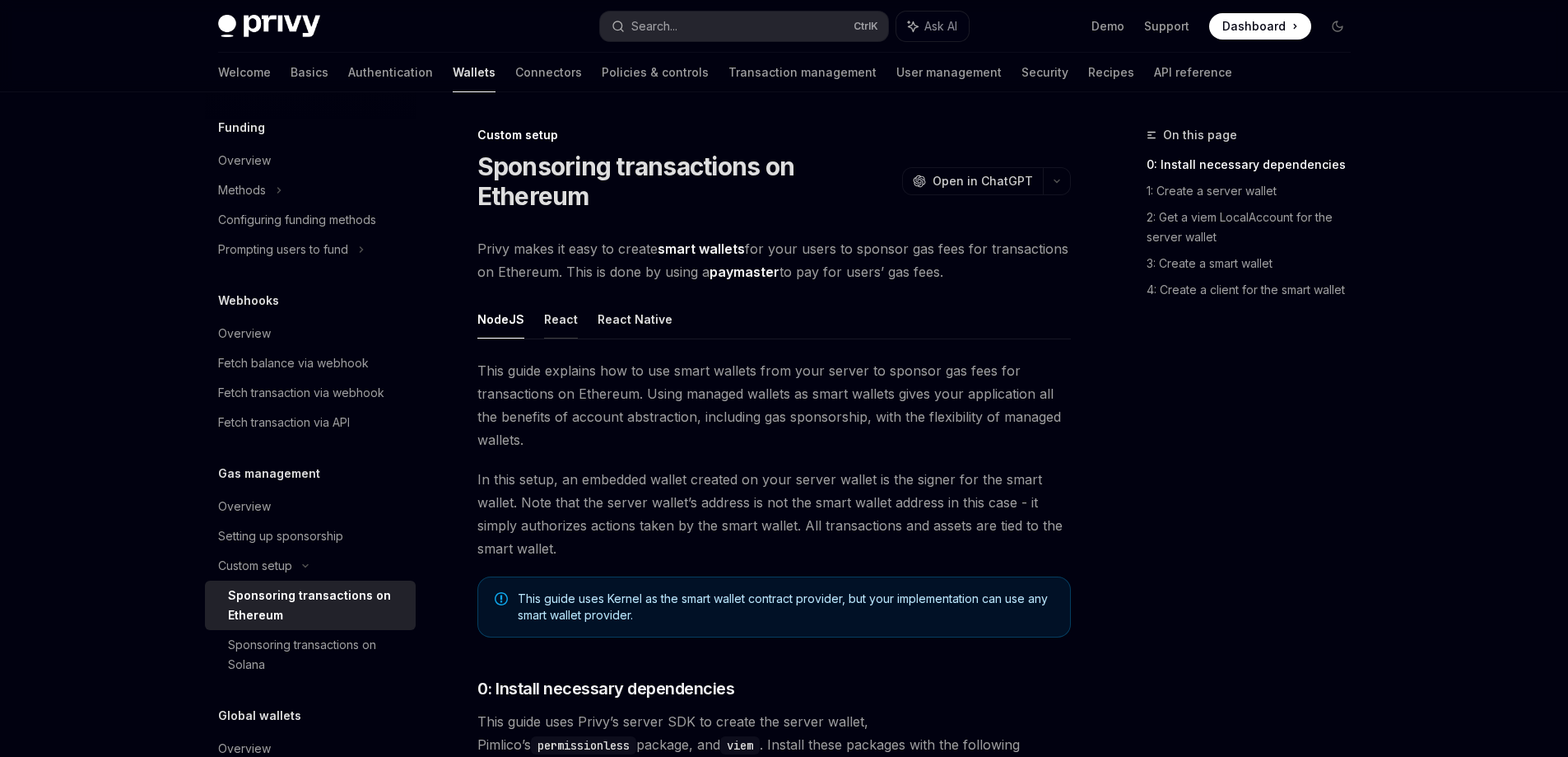
click at [551, 331] on button "React" at bounding box center [561, 319] width 34 height 39
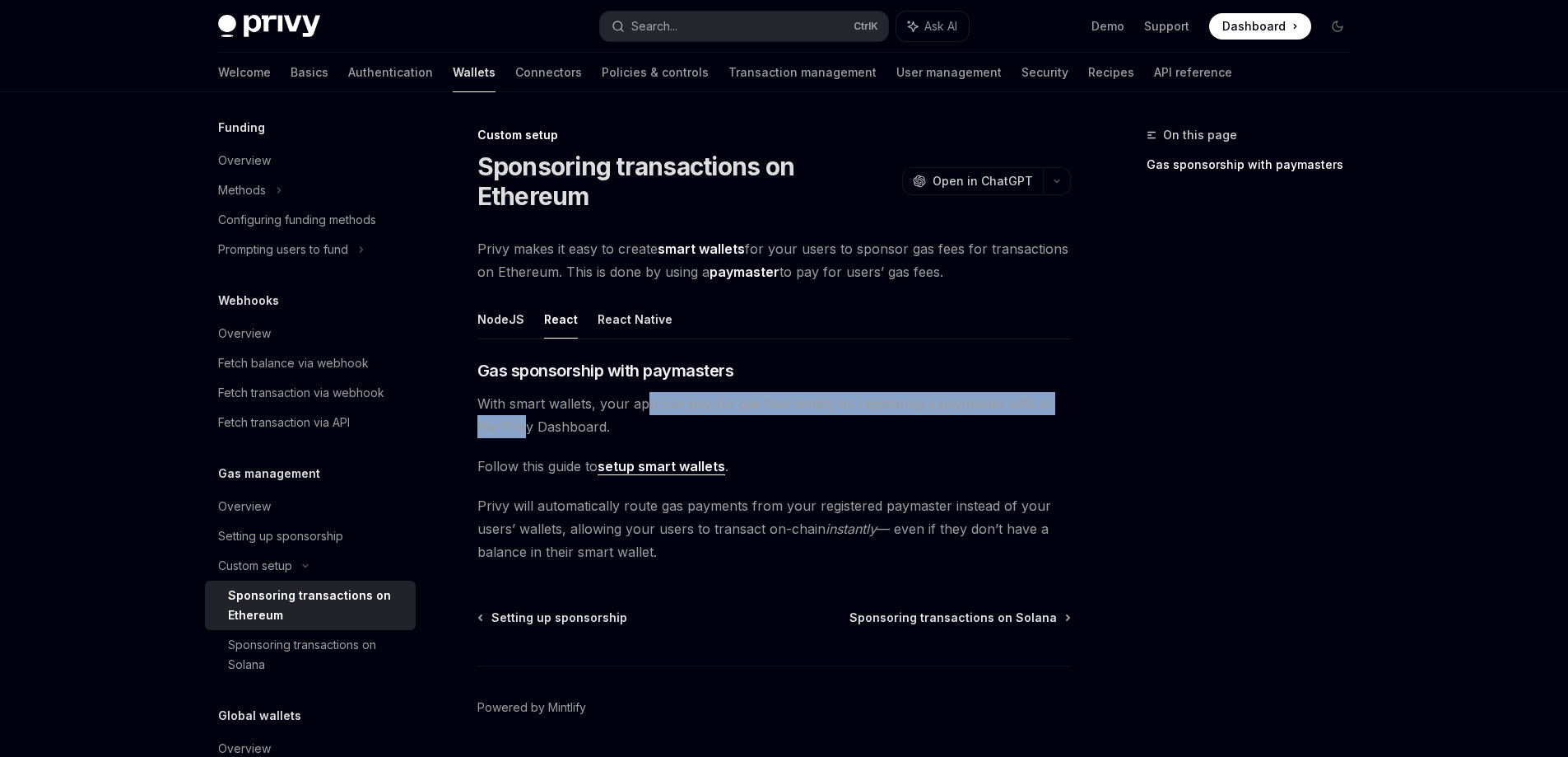
drag, startPoint x: 544, startPoint y: 415, endPoint x: 646, endPoint y: 411, distance: 102.1
click at [646, 411] on span "With smart wallets, your app can pay for gas fees simply by registering a payma…" at bounding box center [774, 414] width 593 height 46
click at [618, 312] on button "React Native" at bounding box center [635, 319] width 74 height 39
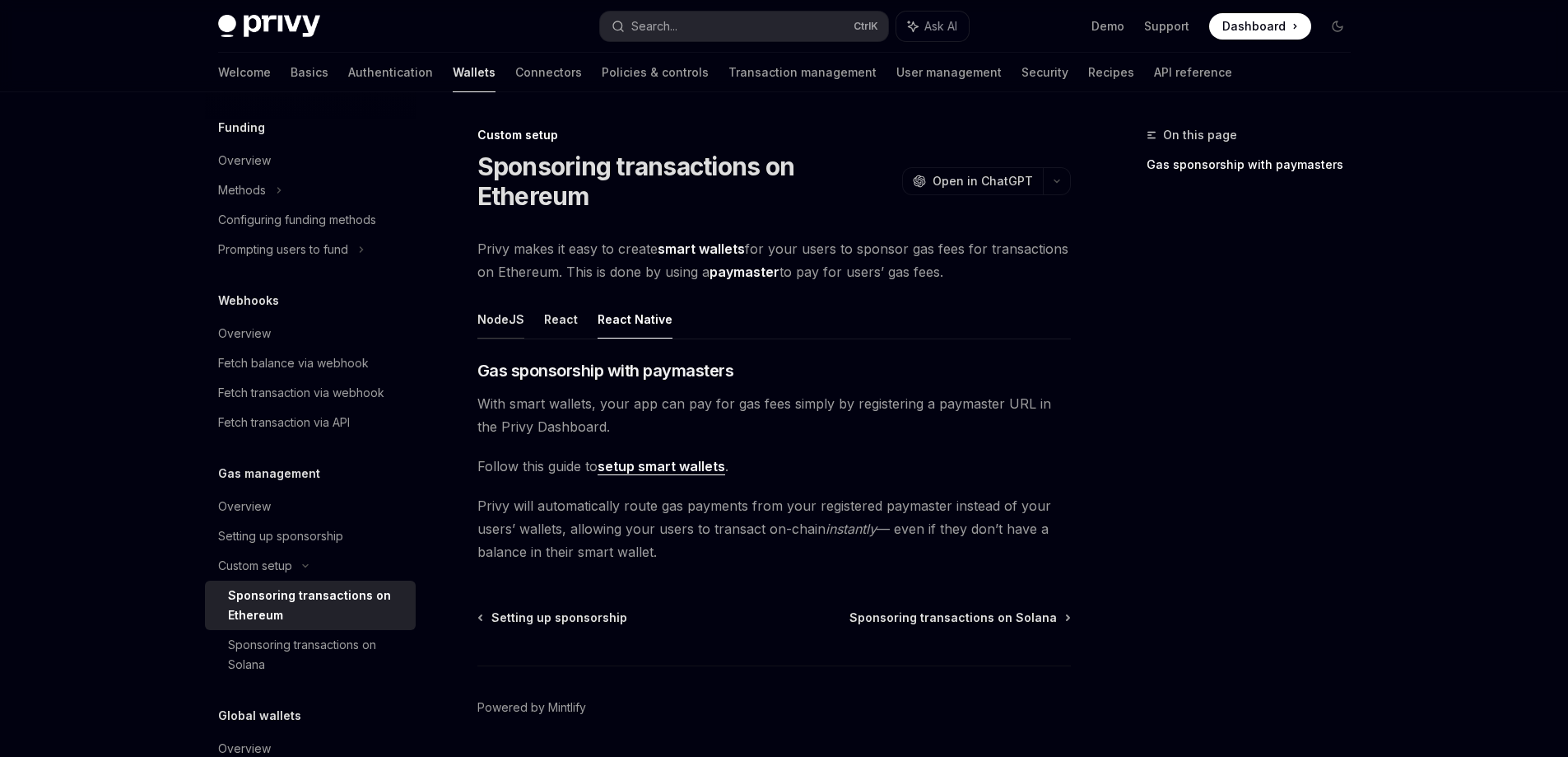
click at [507, 316] on button "NodeJS" at bounding box center [501, 319] width 47 height 39
type textarea "*"
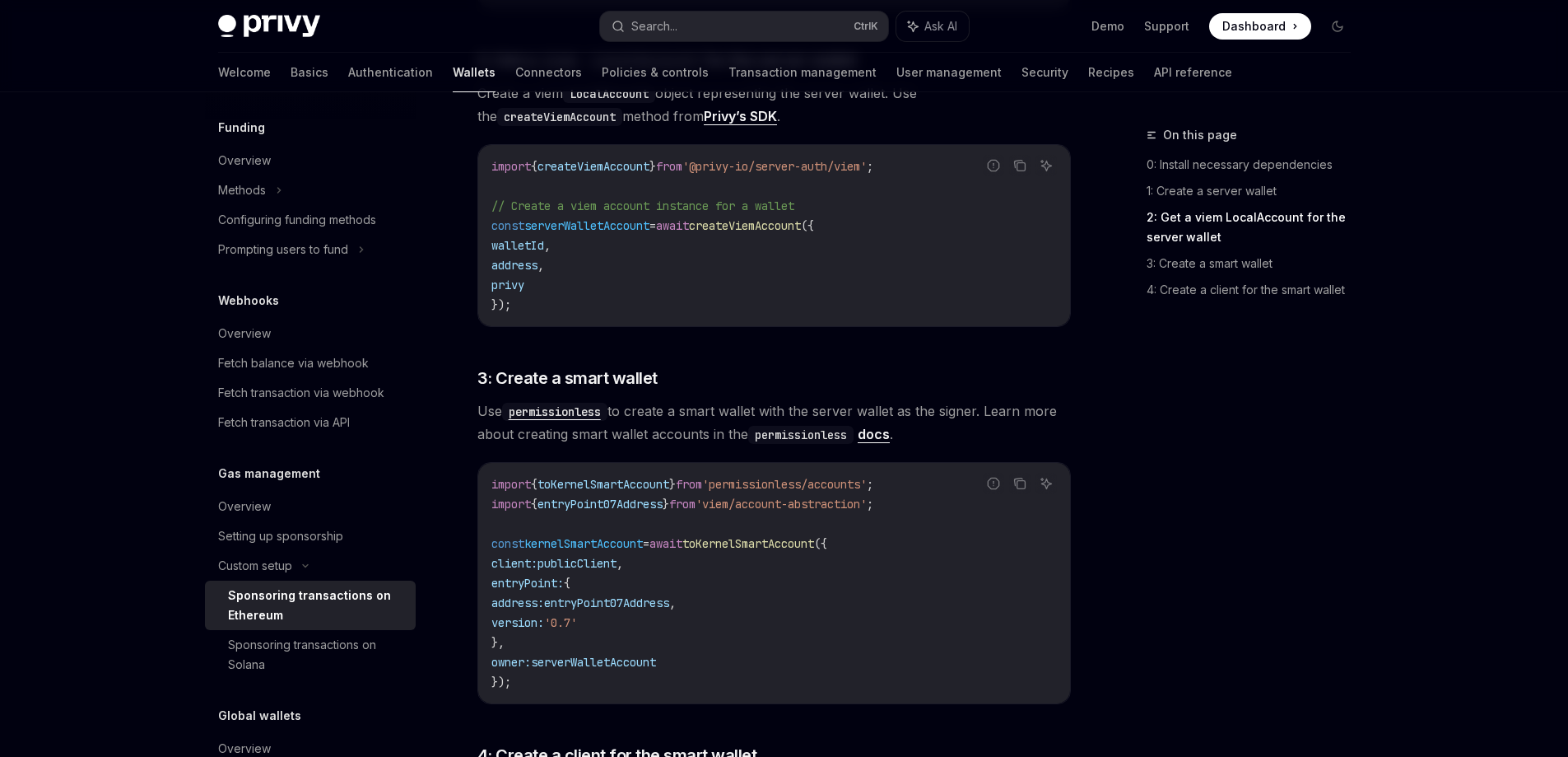
scroll to position [1235, 0]
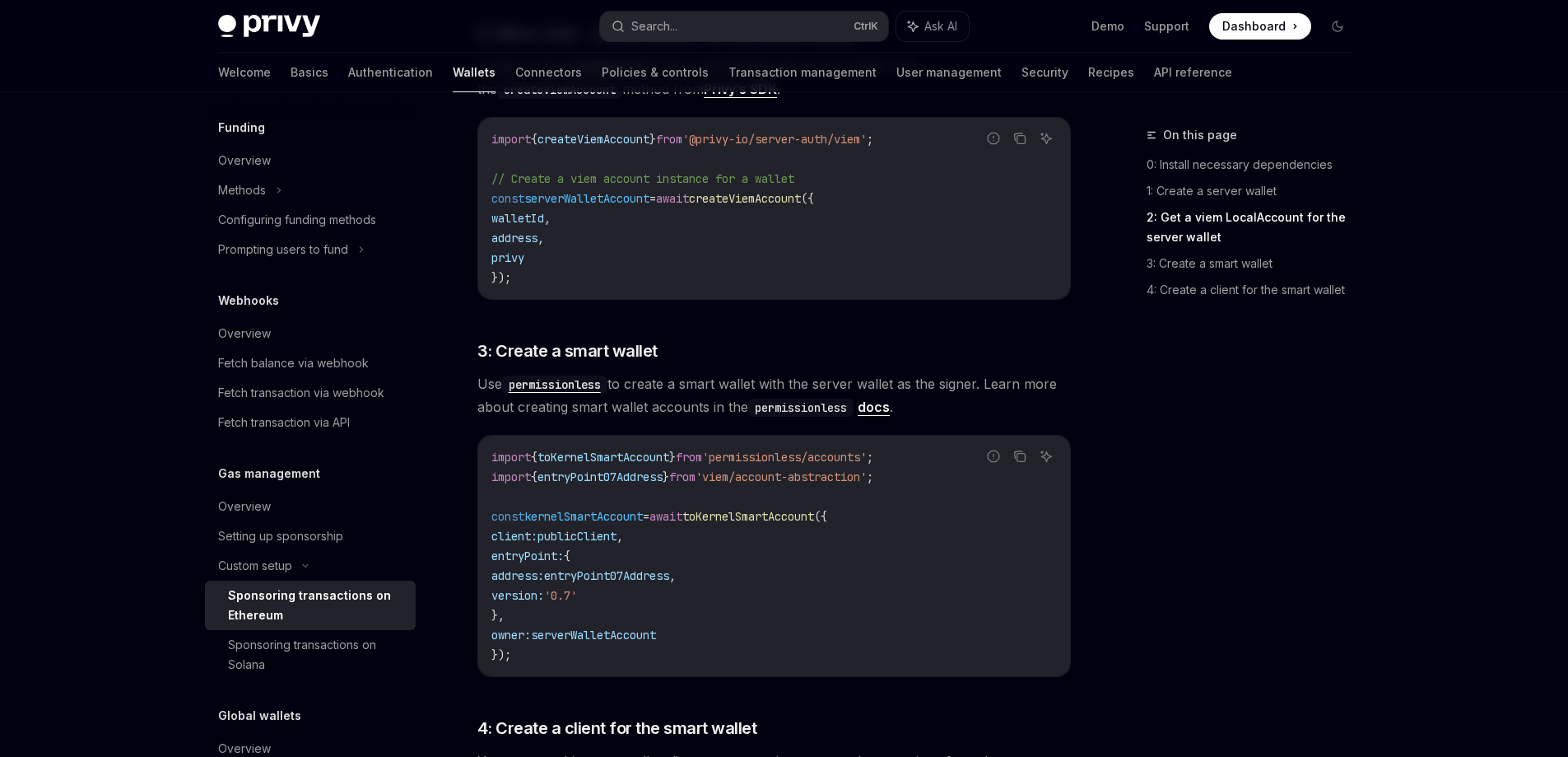
drag, startPoint x: 477, startPoint y: 427, endPoint x: 541, endPoint y: 433, distance: 64.3
click at [488, 435] on div "Report incorrect code Copy Ask AI import { toKernelSmartAccount } from 'permiss…" at bounding box center [774, 556] width 593 height 242
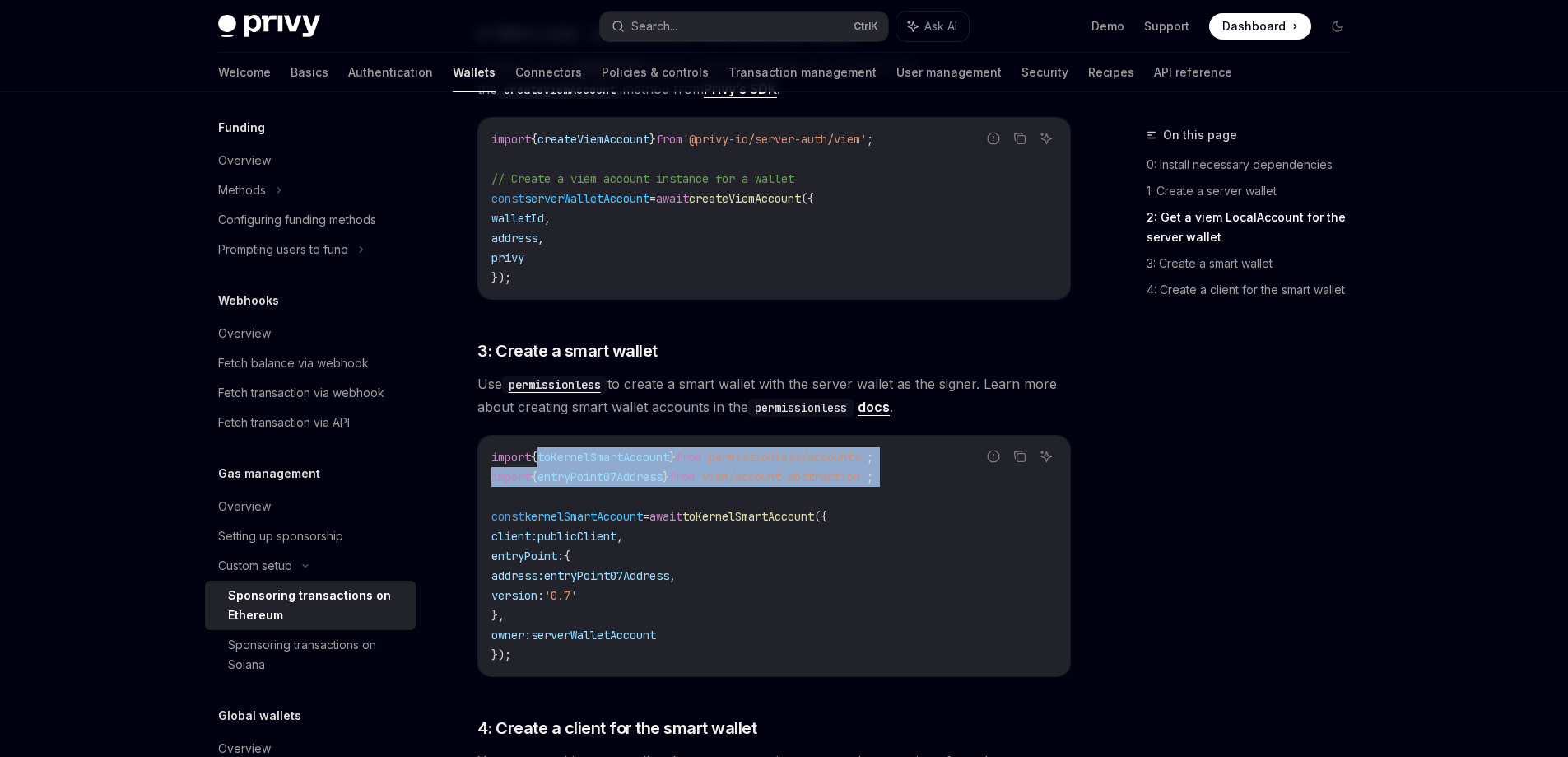
drag, startPoint x: 541, startPoint y: 433, endPoint x: 893, endPoint y: 469, distance: 353.8
click at [893, 469] on code "import { toKernelSmartAccount } from 'permissionless/accounts' ; import { entry…" at bounding box center [774, 555] width 566 height 217
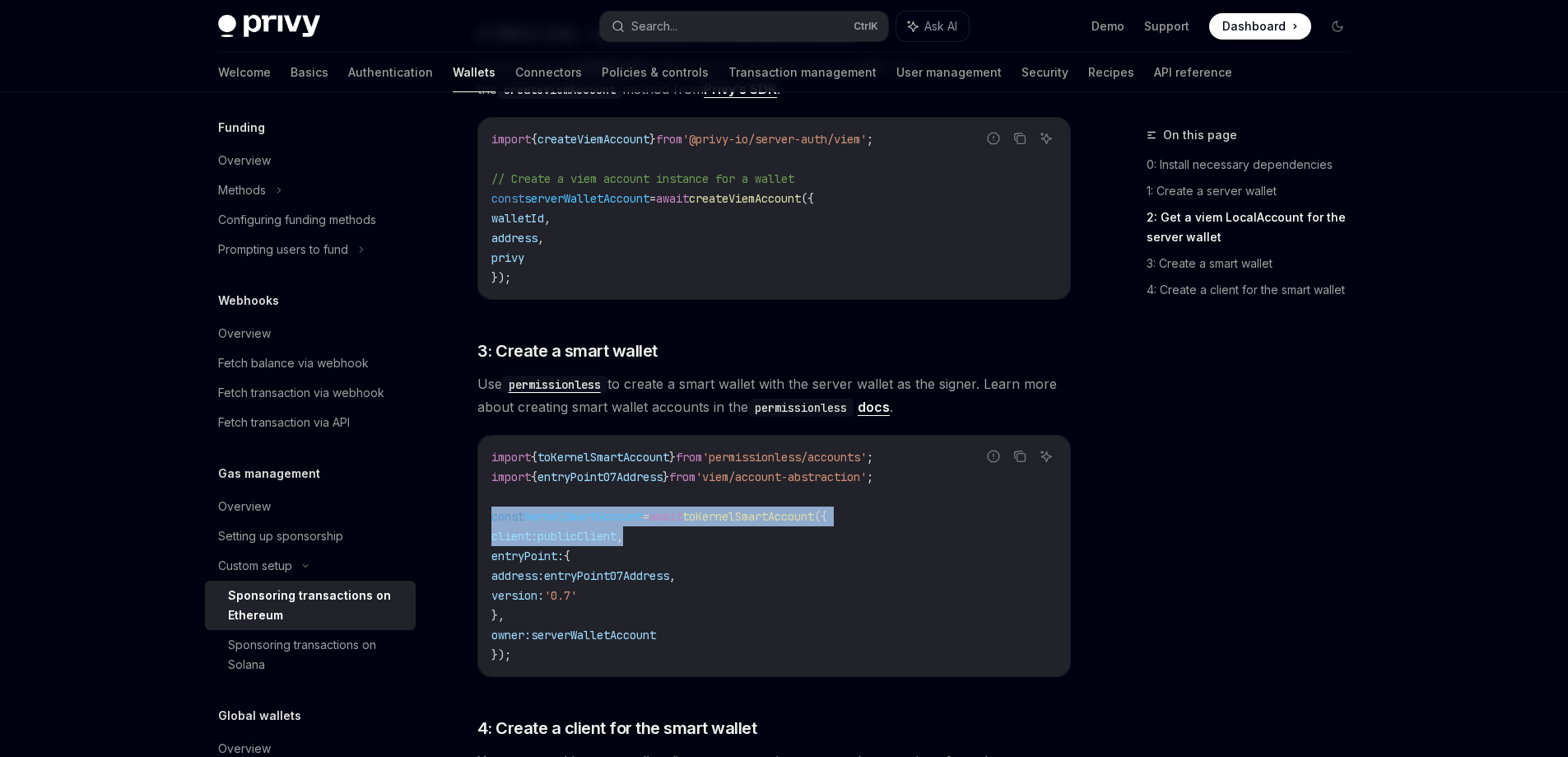
drag, startPoint x: 487, startPoint y: 496, endPoint x: 759, endPoint y: 512, distance: 272.5
click at [759, 512] on div "import { toKernelSmartAccount } from 'permissionless/accounts' ; import { entry…" at bounding box center [775, 555] width 592 height 241
click at [759, 512] on code "import { toKernelSmartAccount } from 'permissionless/accounts' ; import { entry…" at bounding box center [774, 555] width 566 height 217
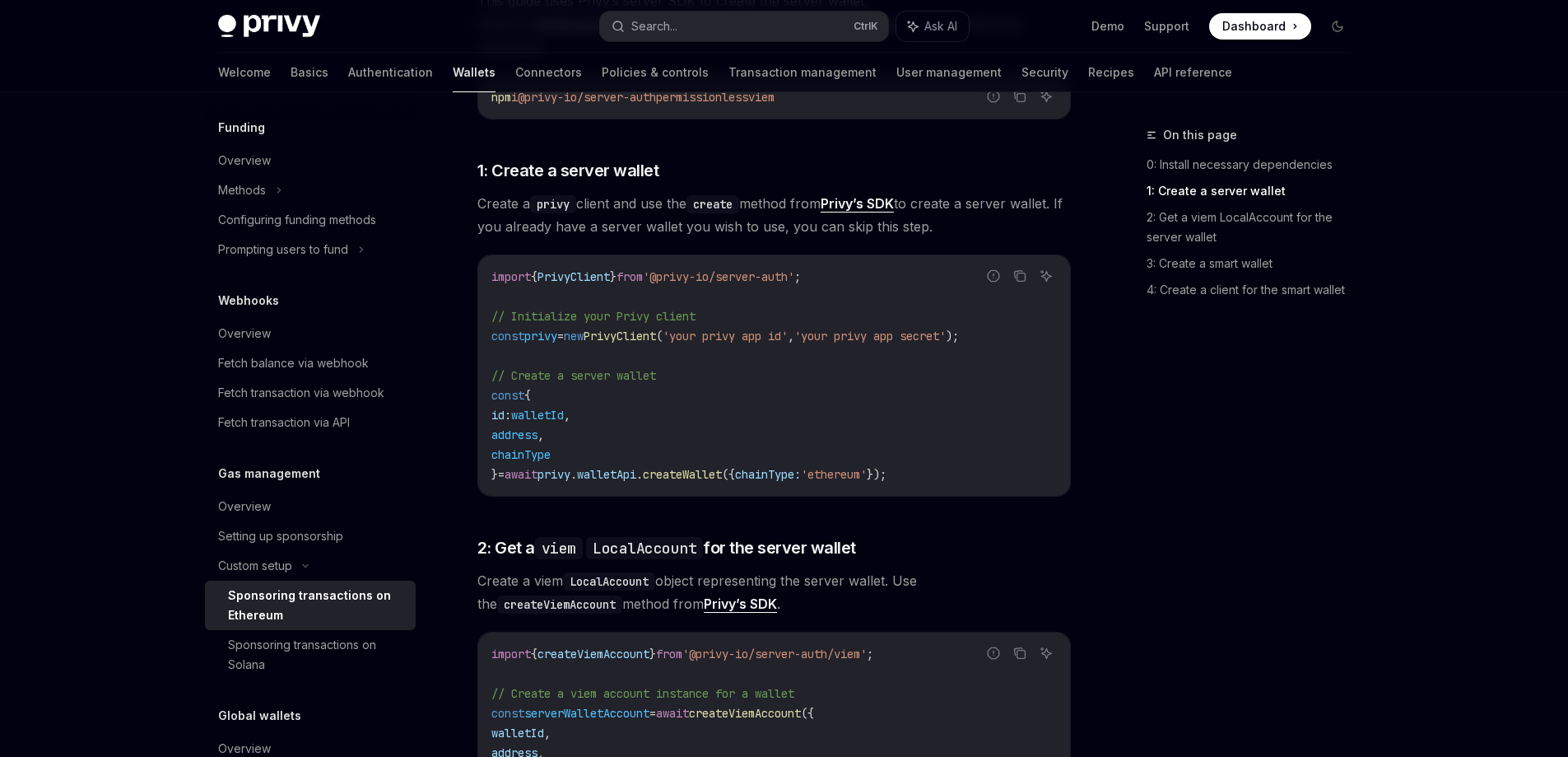
scroll to position [906, 0]
